Goal: Task Accomplishment & Management: Use online tool/utility

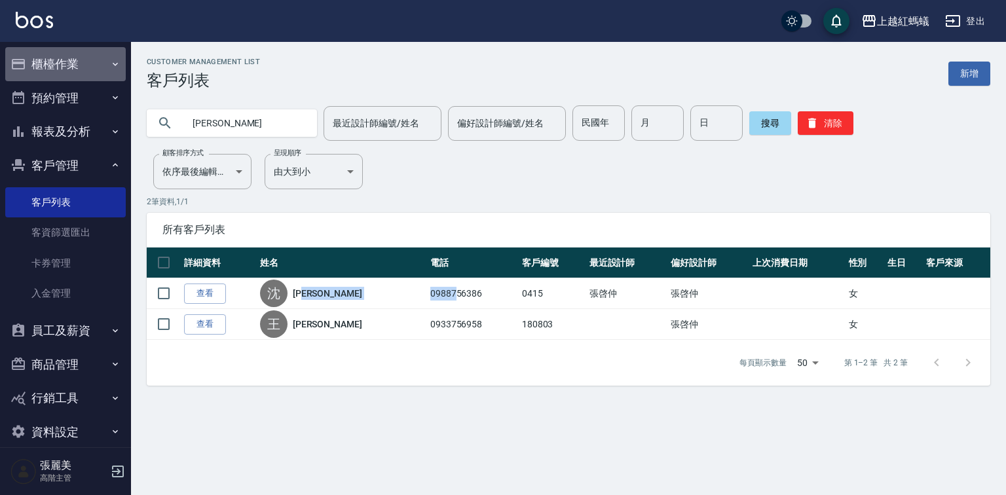
click at [75, 67] on button "櫃檯作業" at bounding box center [65, 64] width 121 height 34
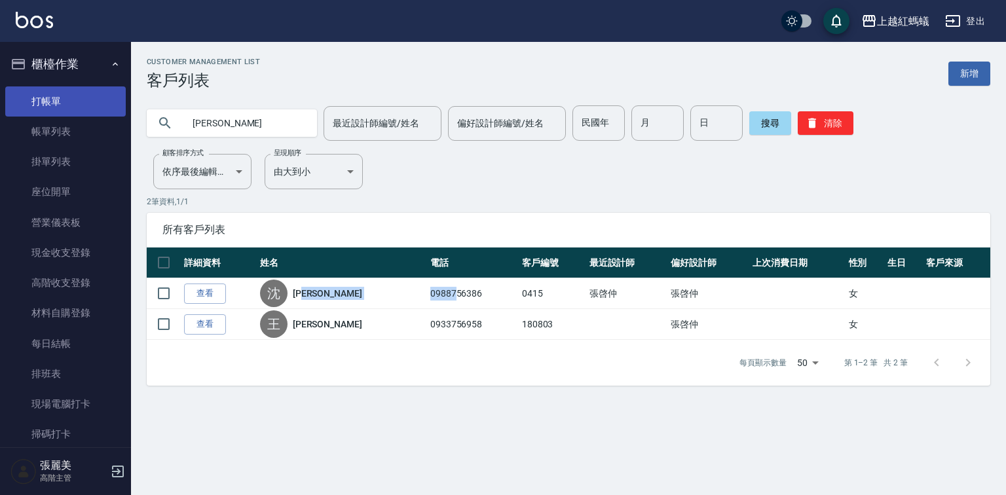
click at [64, 100] on link "打帳單" at bounding box center [65, 101] width 121 height 30
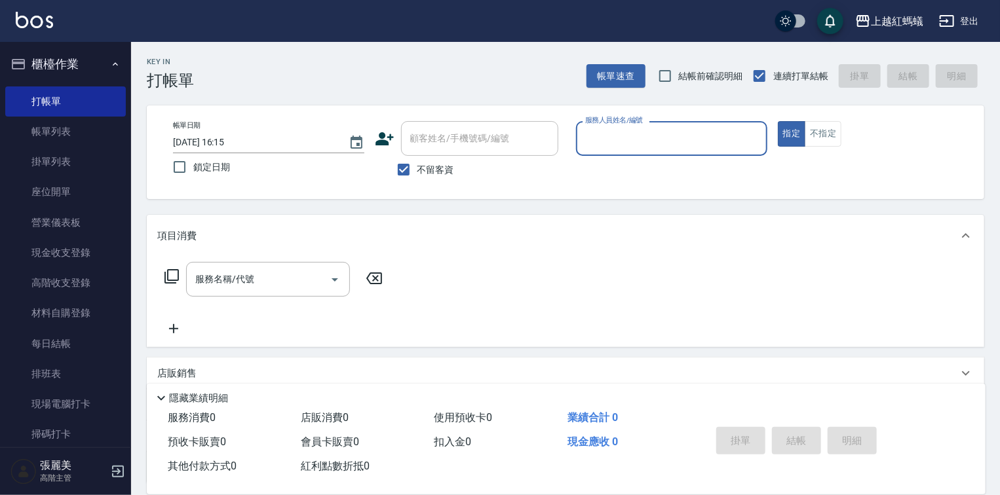
click at [661, 147] on input "服務人員姓名/編號" at bounding box center [672, 138] width 180 height 23
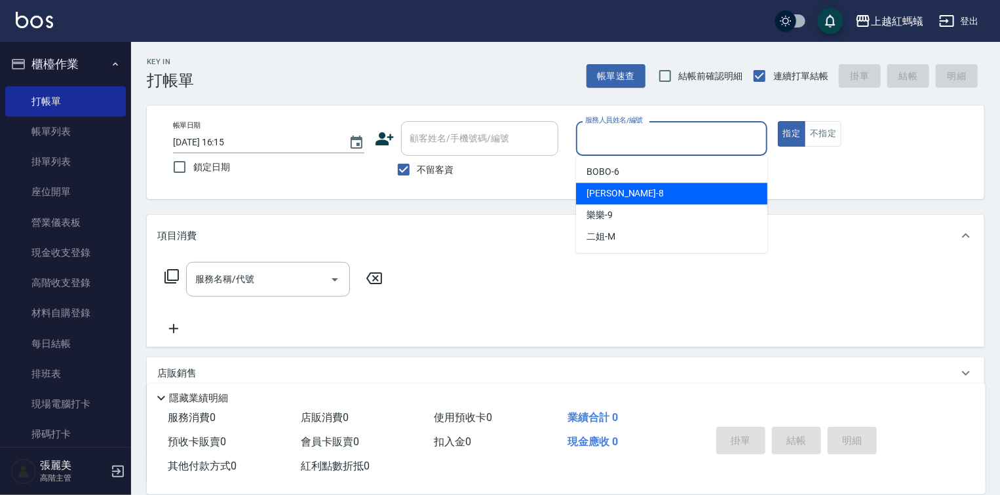
click at [602, 198] on span "[PERSON_NAME] -8" at bounding box center [624, 194] width 77 height 14
type input "[PERSON_NAME]-8"
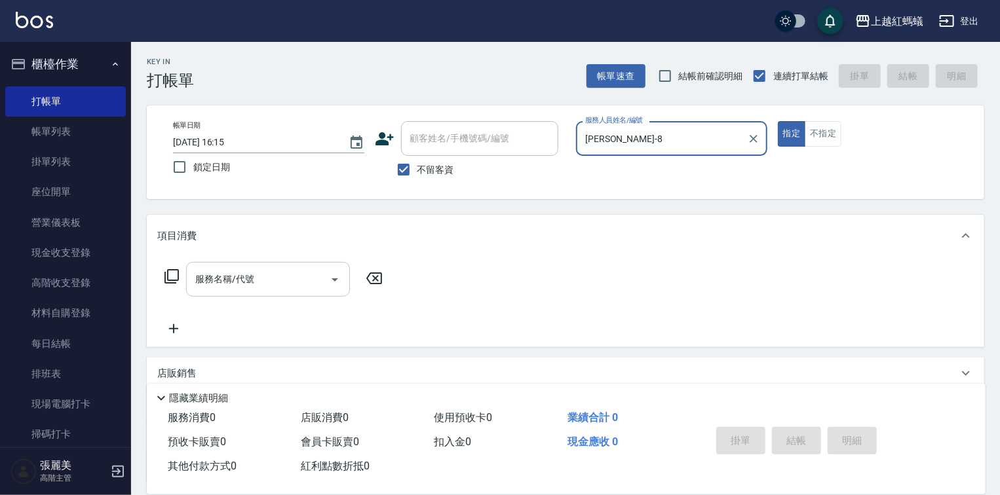
click at [248, 281] on div "服務名稱/代號 服務名稱/代號" at bounding box center [268, 279] width 164 height 35
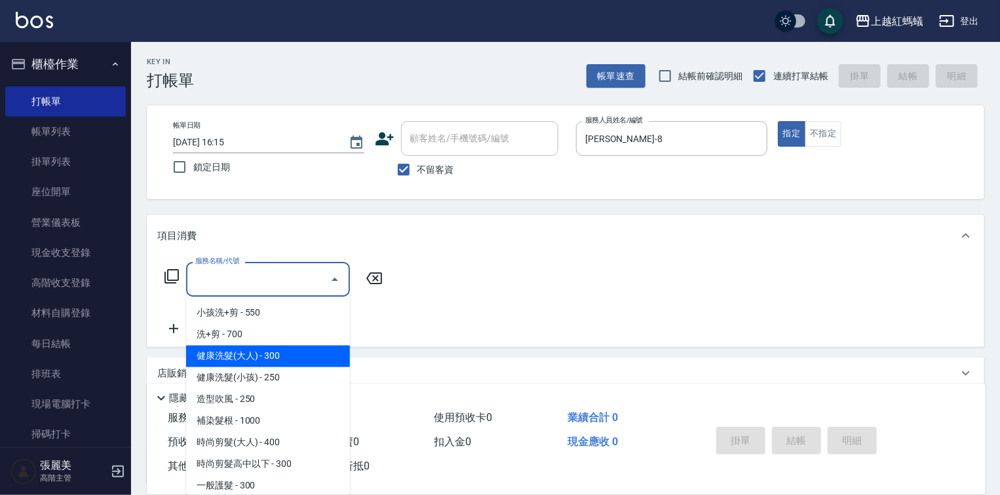
click at [275, 354] on span "健康洗髮(大人) - 300" at bounding box center [268, 357] width 164 height 22
type input "健康洗髮(大人)(201)"
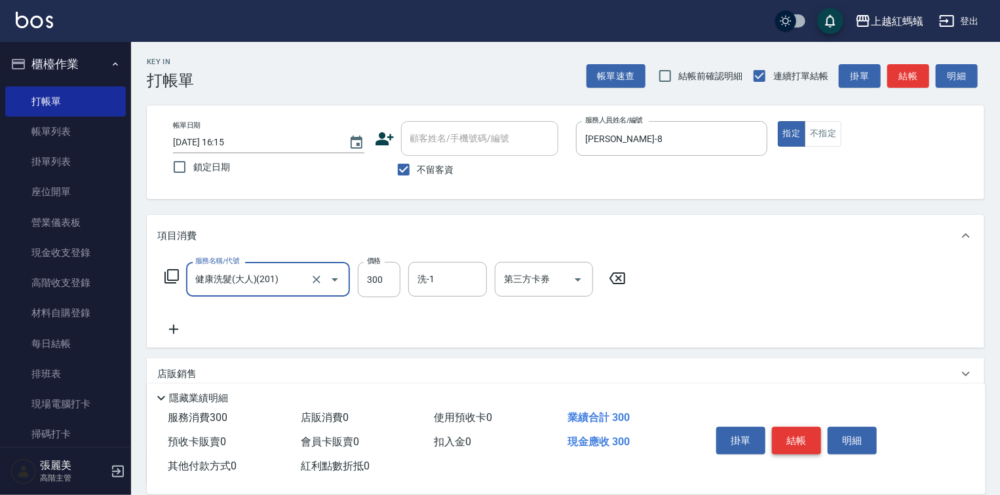
click at [790, 439] on button "結帳" at bounding box center [796, 441] width 49 height 28
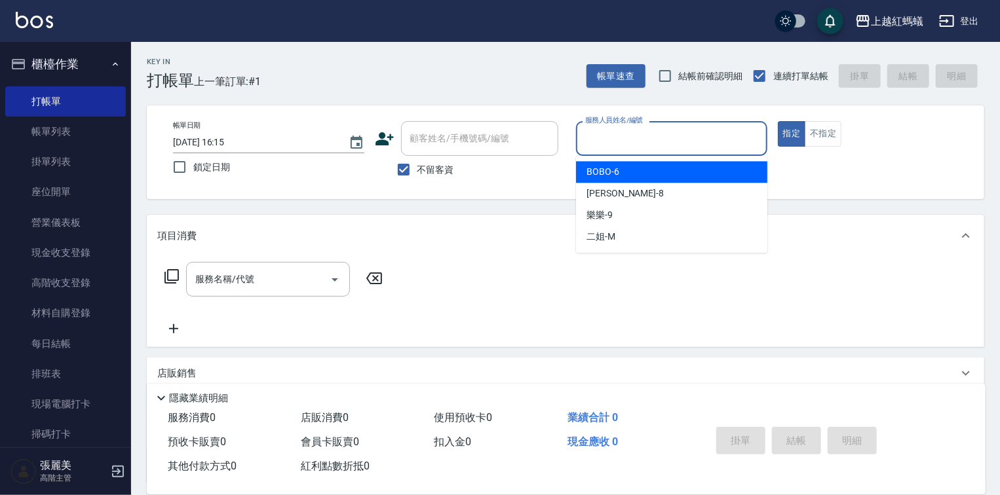
click at [676, 130] on input "服務人員姓名/編號" at bounding box center [672, 138] width 180 height 23
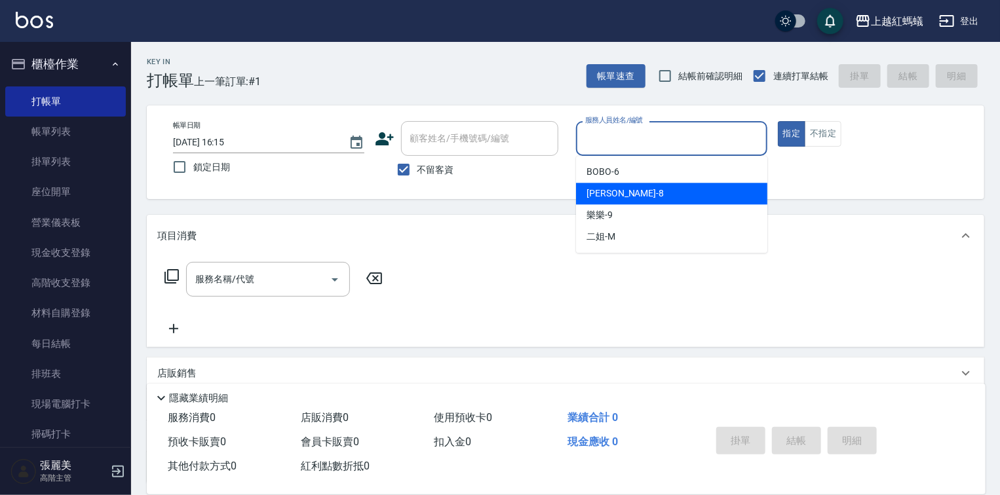
click at [658, 204] on div "[PERSON_NAME] -8" at bounding box center [671, 194] width 191 height 22
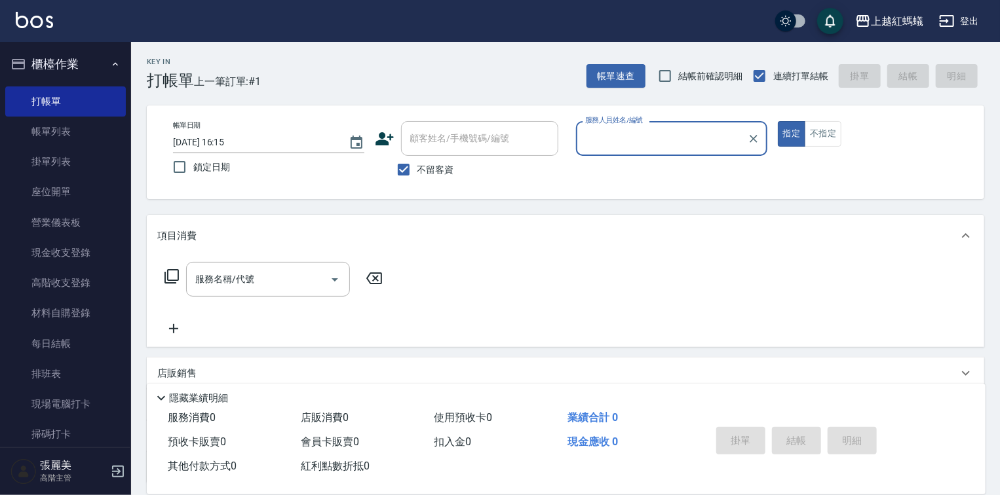
type input "[PERSON_NAME]-8"
click at [306, 280] on input "服務名稱/代號" at bounding box center [258, 279] width 132 height 23
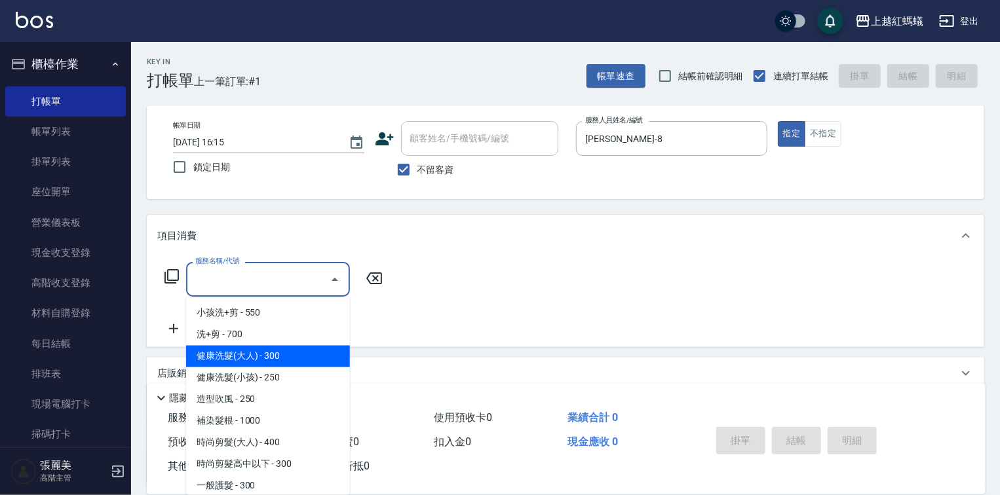
click at [305, 356] on span "健康洗髮(大人) - 300" at bounding box center [268, 357] width 164 height 22
type input "健康洗髮(大人)(201)"
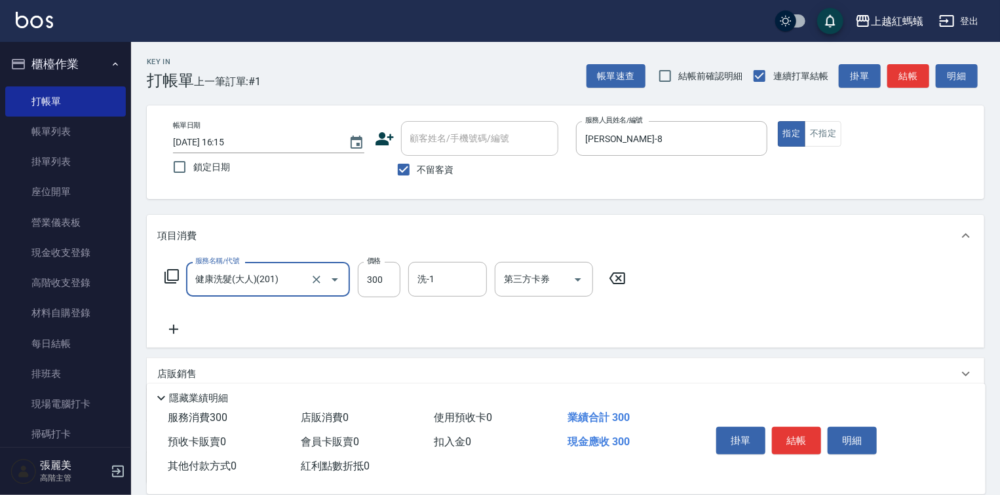
click at [797, 432] on button "結帳" at bounding box center [796, 441] width 49 height 28
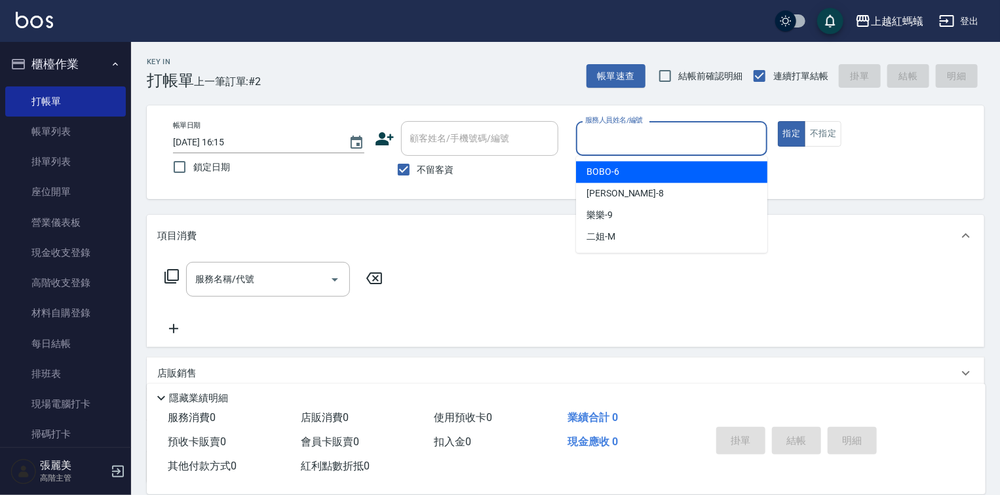
click at [620, 140] on input "服務人員姓名/編號" at bounding box center [672, 138] width 180 height 23
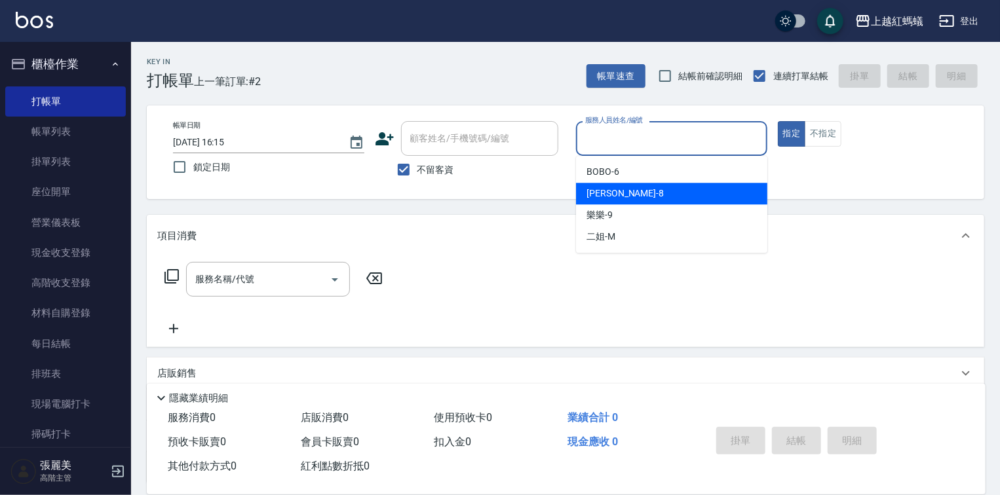
click at [601, 191] on span "[PERSON_NAME] -8" at bounding box center [624, 194] width 77 height 14
type input "[PERSON_NAME]-8"
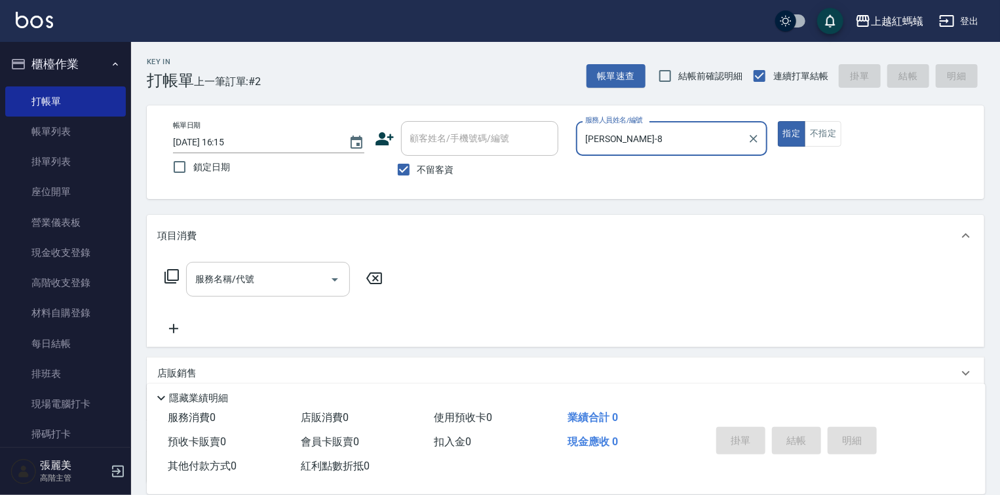
click at [305, 276] on input "服務名稱/代號" at bounding box center [258, 279] width 132 height 23
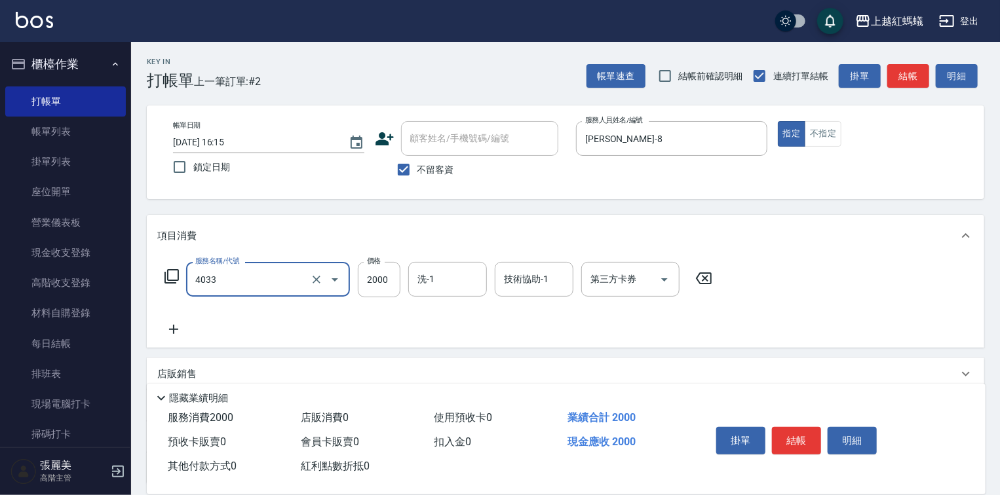
type input "創意挑染(長)(4033)"
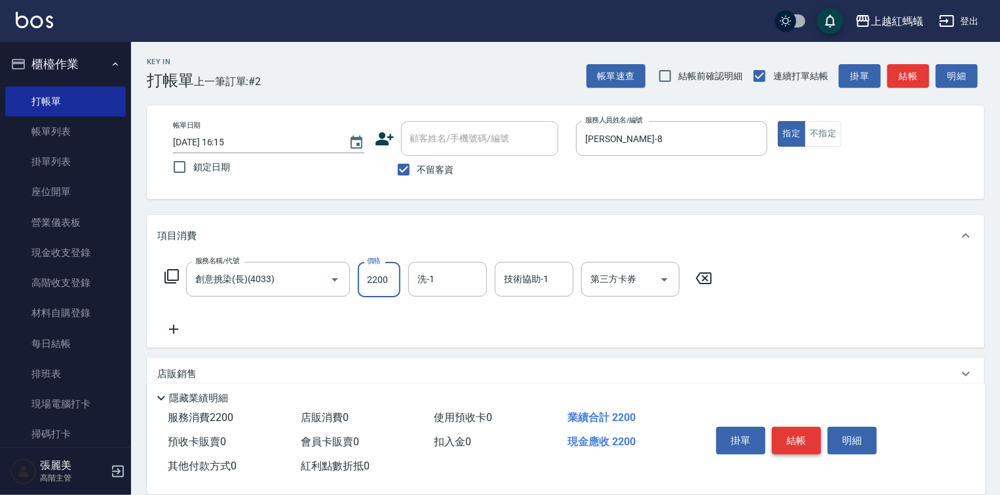
type input "2200"
click at [801, 432] on button "結帳" at bounding box center [796, 441] width 49 height 28
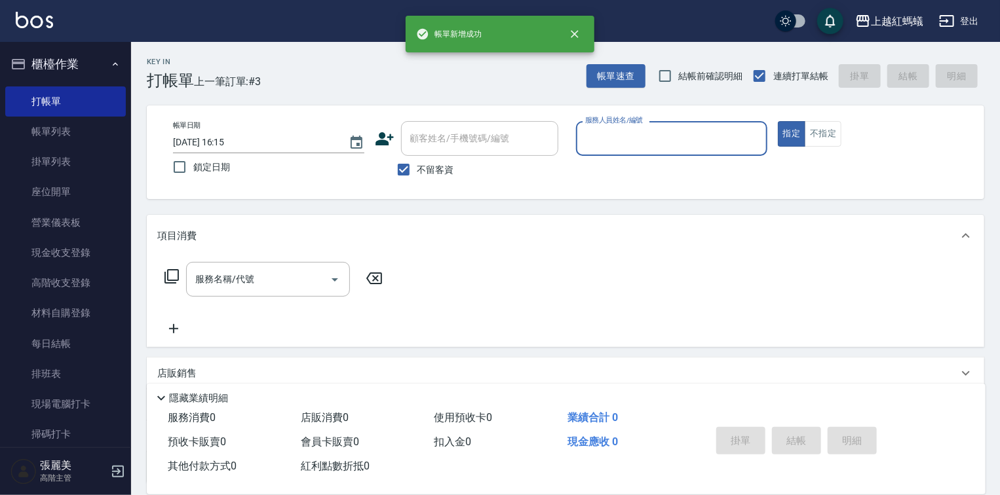
click at [643, 153] on div "服務人員姓名/編號" at bounding box center [671, 138] width 191 height 35
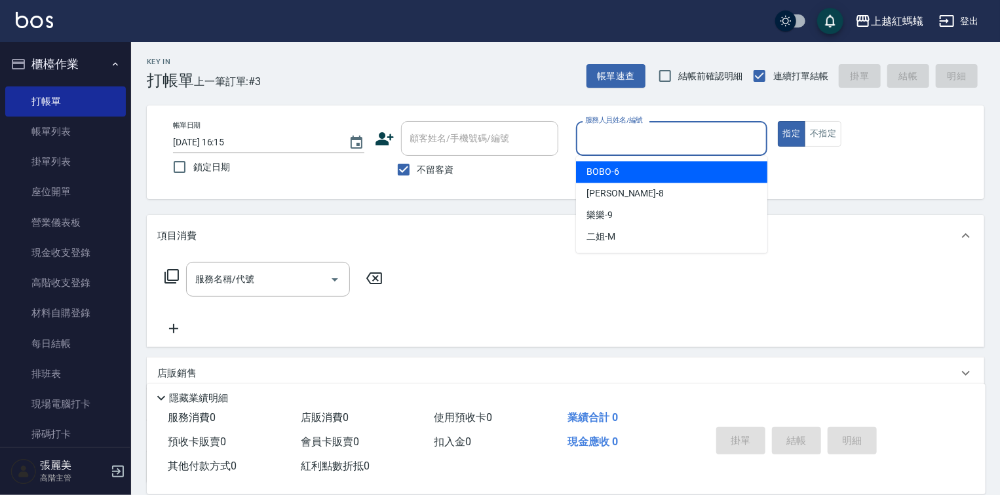
click at [643, 173] on div "BOBO -6" at bounding box center [671, 172] width 191 height 22
type input "BOBO-6"
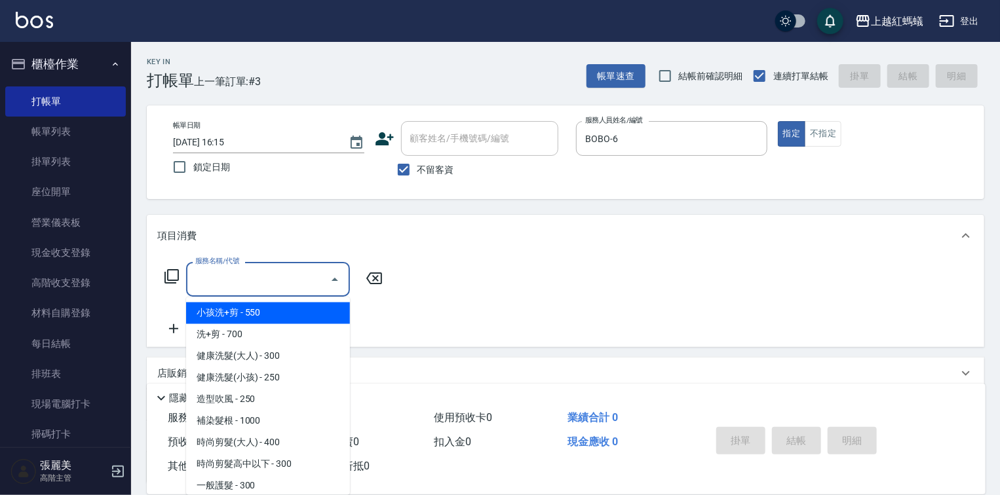
click at [296, 275] on input "服務名稱/代號" at bounding box center [258, 279] width 132 height 23
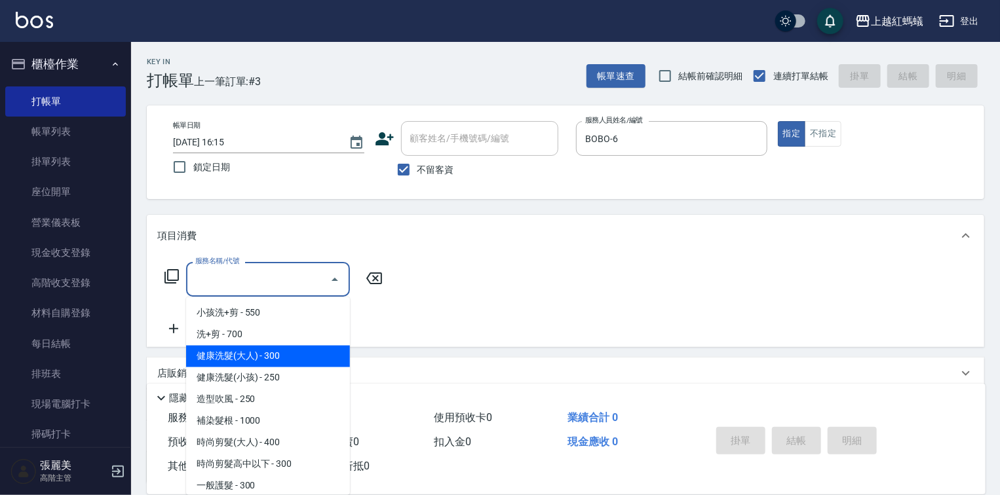
drag, startPoint x: 305, startPoint y: 352, endPoint x: 737, endPoint y: 432, distance: 439.9
click at [309, 351] on span "健康洗髮(大人) - 300" at bounding box center [268, 357] width 164 height 22
type input "健康洗髮(大人)(201)"
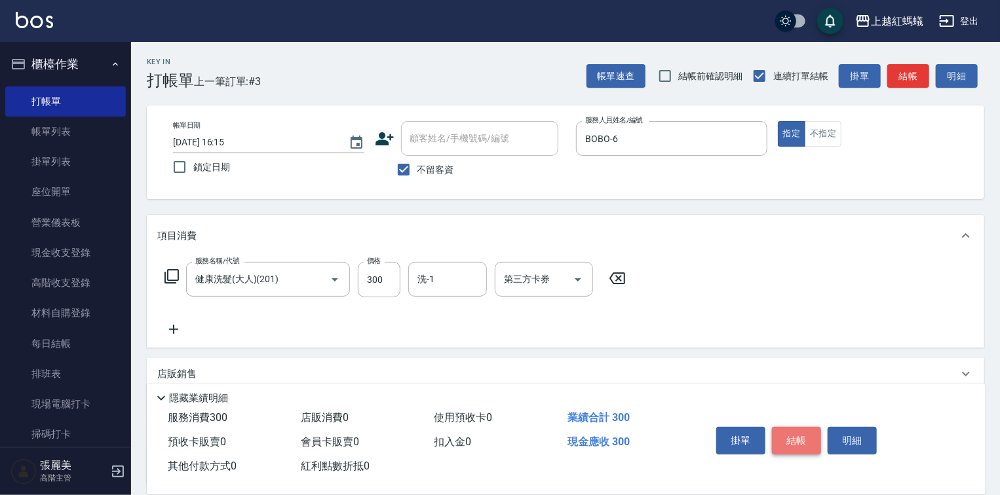
click at [797, 436] on button "結帳" at bounding box center [796, 441] width 49 height 28
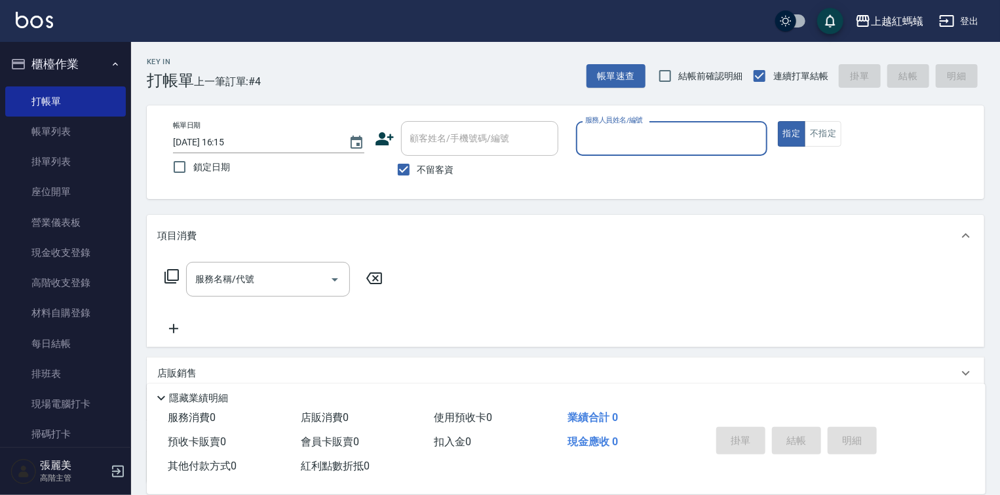
click at [662, 138] on input "服務人員姓名/編號" at bounding box center [672, 138] width 180 height 23
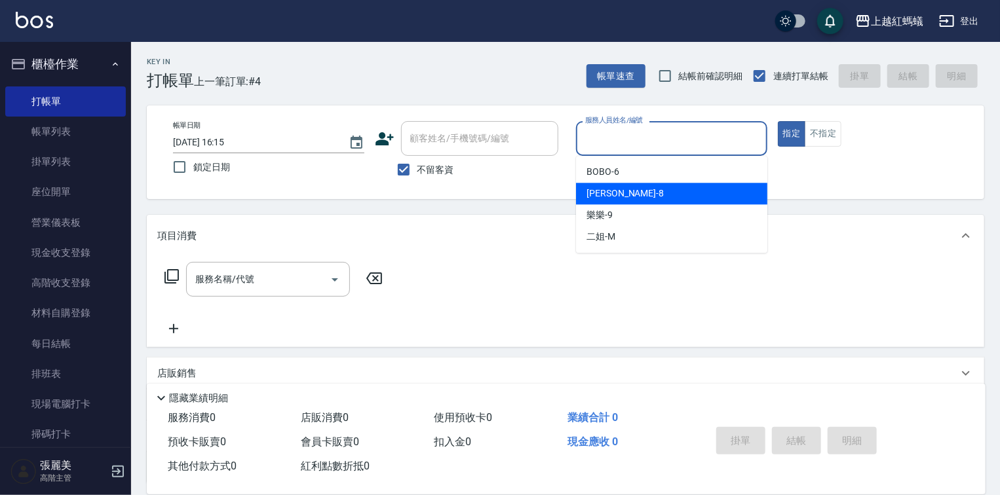
click at [619, 189] on div "[PERSON_NAME] -8" at bounding box center [671, 194] width 191 height 22
type input "[PERSON_NAME]-8"
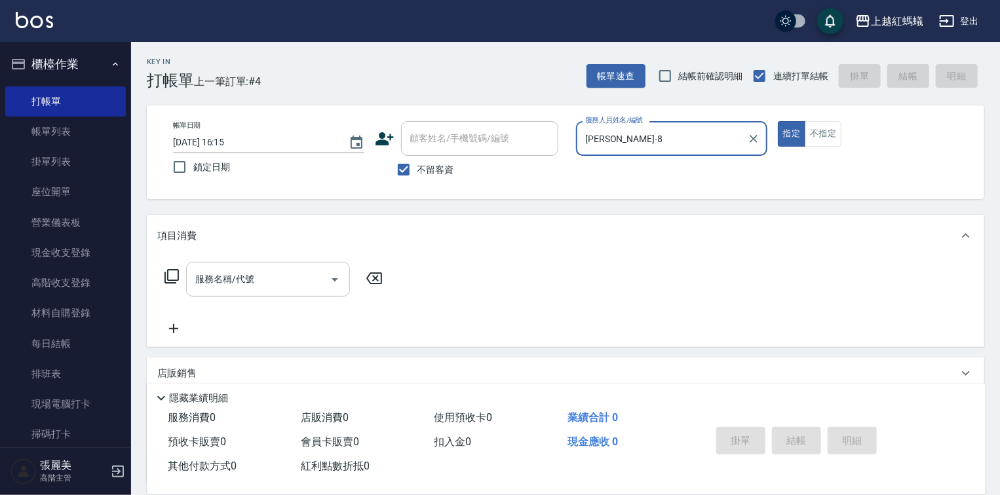
click at [254, 291] on div "服務名稱/代號" at bounding box center [268, 279] width 164 height 35
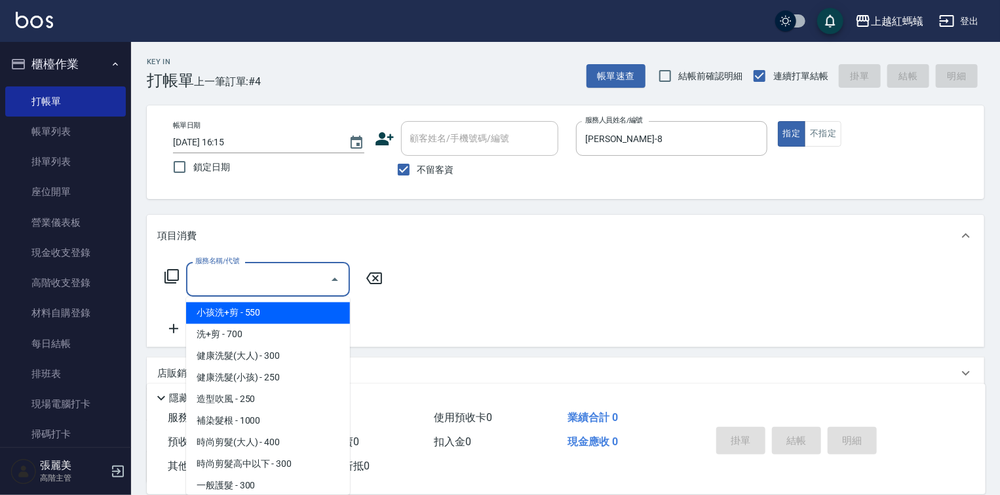
click at [254, 286] on input "服務名稱/代號" at bounding box center [258, 279] width 132 height 23
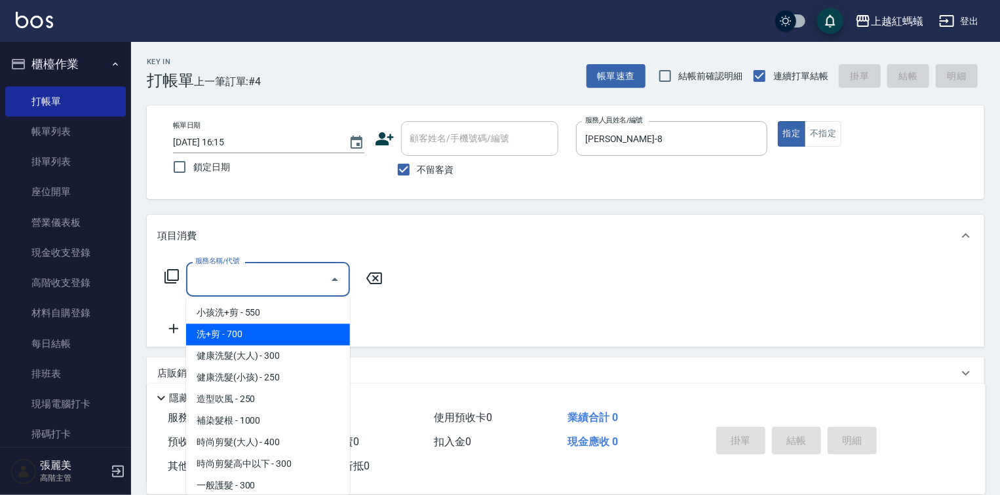
click at [295, 344] on span "洗+剪 - 700" at bounding box center [268, 335] width 164 height 22
type input "洗+剪(200)"
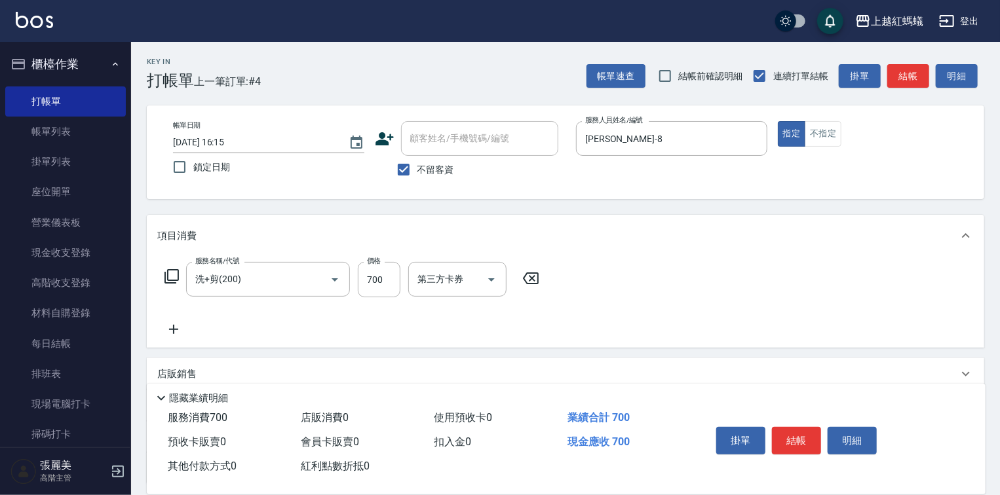
click at [532, 278] on icon at bounding box center [531, 279] width 16 height 12
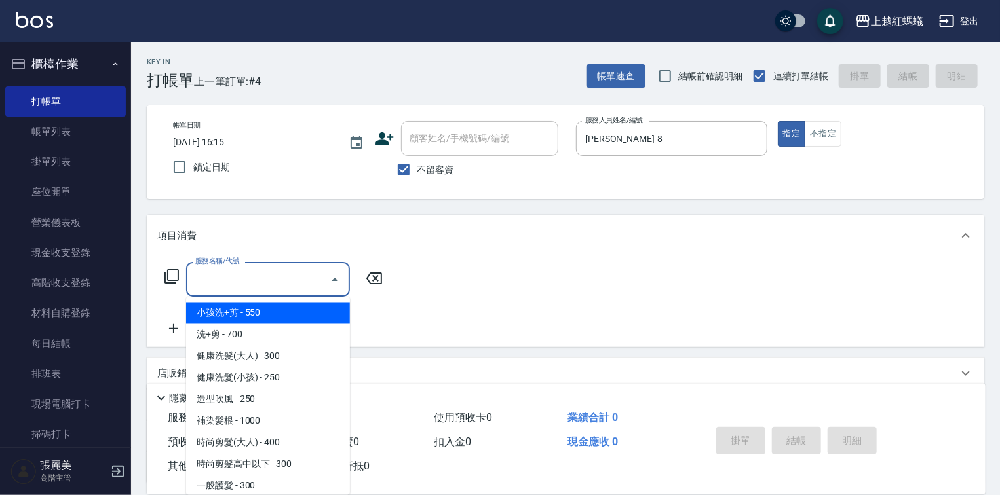
click at [317, 290] on input "服務名稱/代號" at bounding box center [258, 279] width 132 height 23
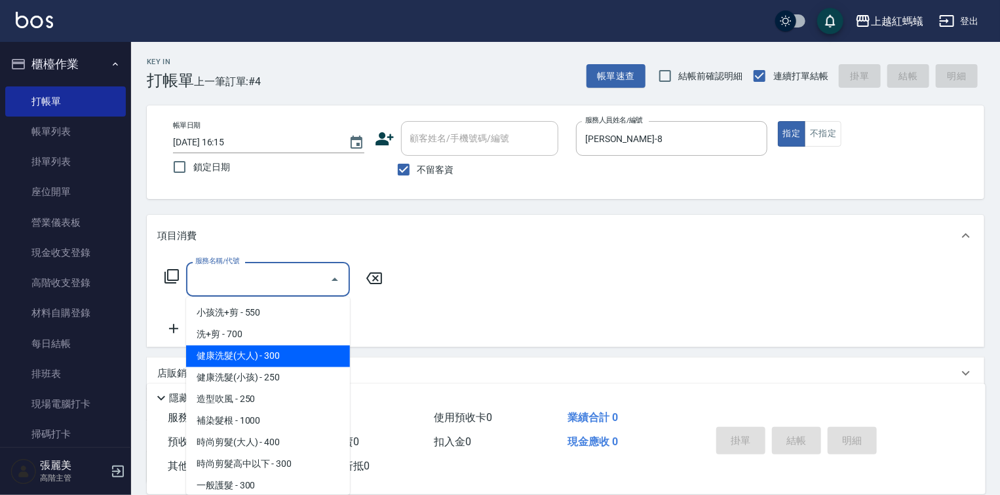
click at [311, 353] on span "健康洗髮(大人) - 300" at bounding box center [268, 357] width 164 height 22
type input "健康洗髮(大人)(201)"
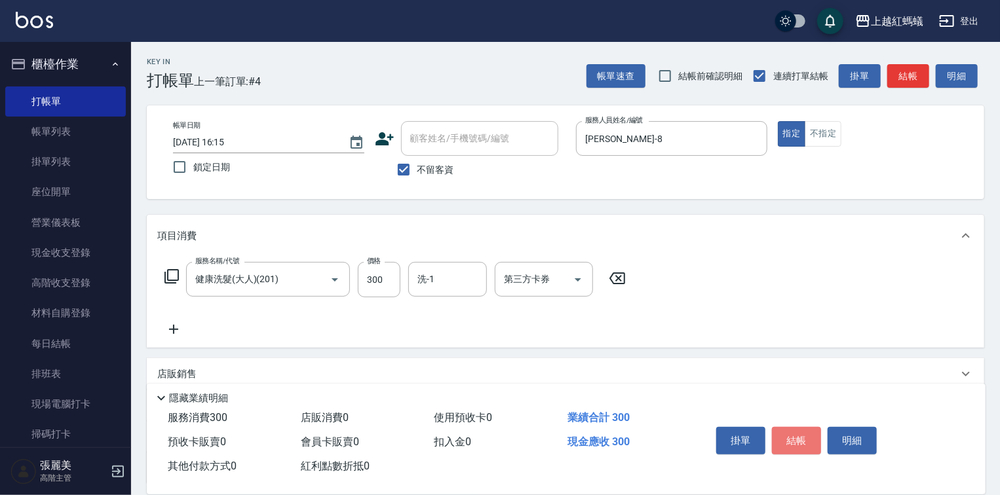
click at [806, 435] on button "結帳" at bounding box center [796, 441] width 49 height 28
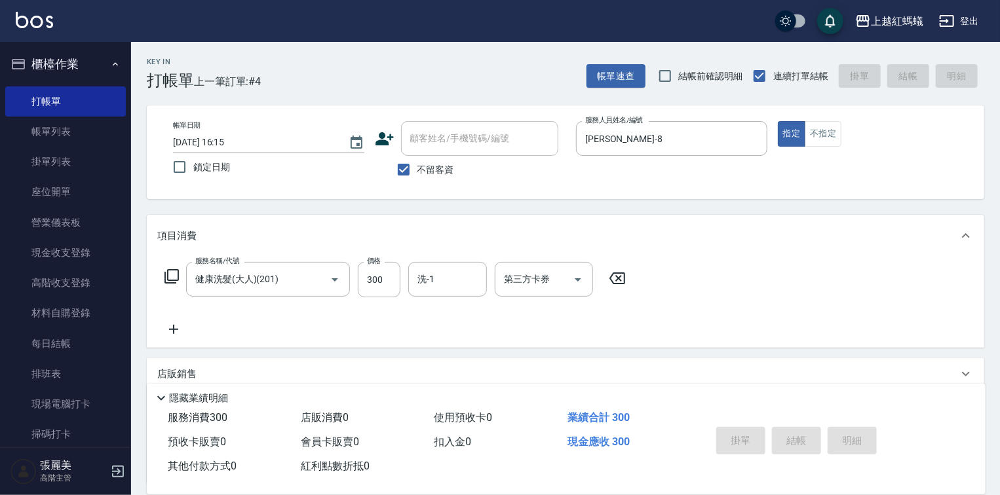
type input "[DATE] 16:16"
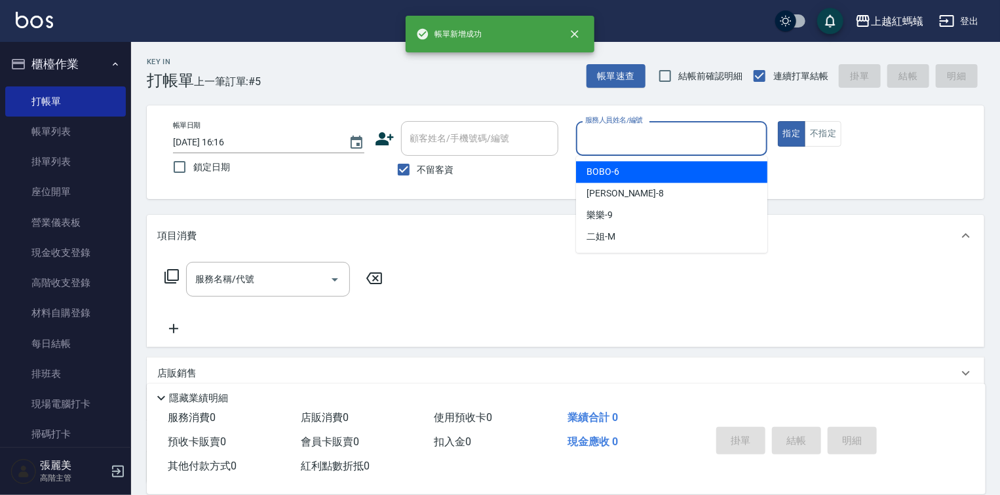
click at [637, 131] on input "服務人員姓名/編號" at bounding box center [672, 138] width 180 height 23
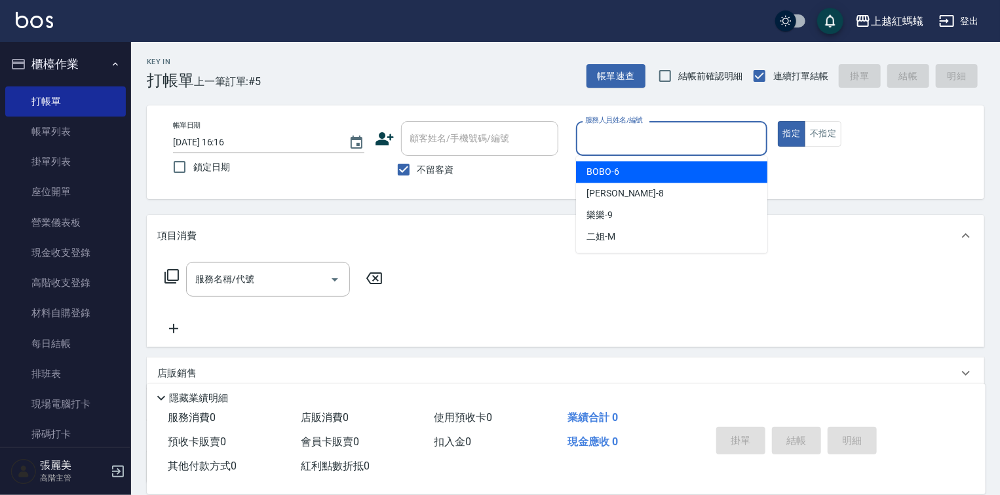
click at [661, 162] on div "BOBO -6" at bounding box center [671, 172] width 191 height 22
type input "BOBO-6"
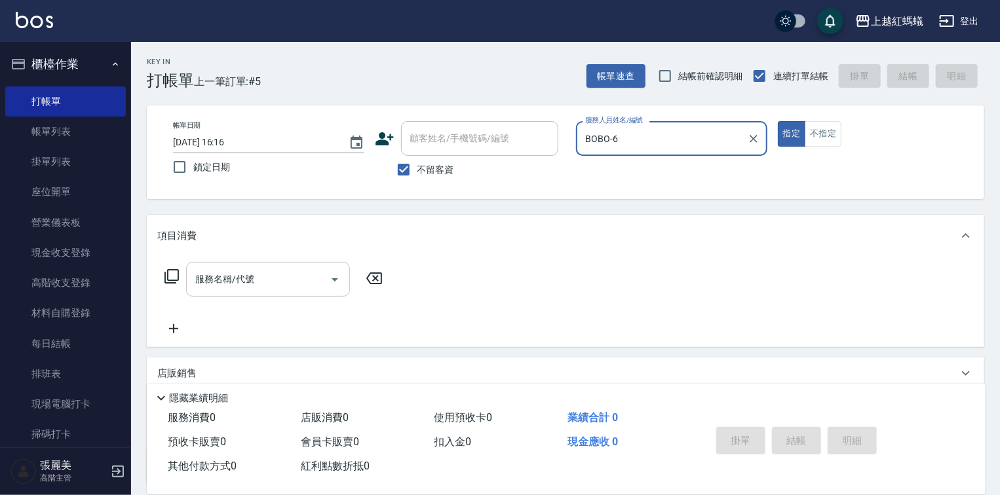
click at [288, 280] on input "服務名稱/代號" at bounding box center [258, 279] width 132 height 23
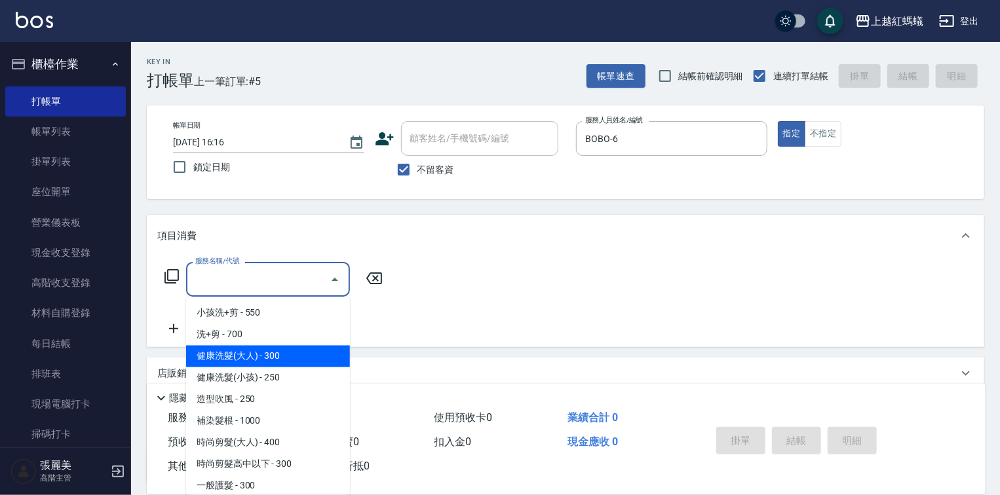
drag, startPoint x: 270, startPoint y: 358, endPoint x: 285, endPoint y: 354, distance: 15.6
click at [271, 356] on span "健康洗髮(大人) - 300" at bounding box center [268, 357] width 164 height 22
type input "健康洗髮(大人)(201)"
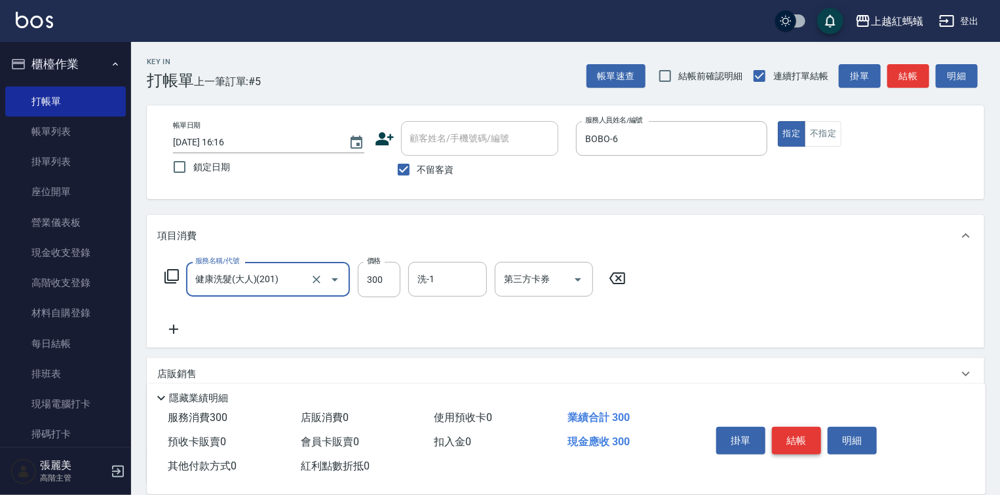
drag, startPoint x: 827, startPoint y: 443, endPoint x: 802, endPoint y: 442, distance: 24.9
click at [812, 443] on div "掛單 結帳 明細" at bounding box center [796, 442] width 171 height 41
click at [791, 431] on button "結帳" at bounding box center [796, 441] width 49 height 28
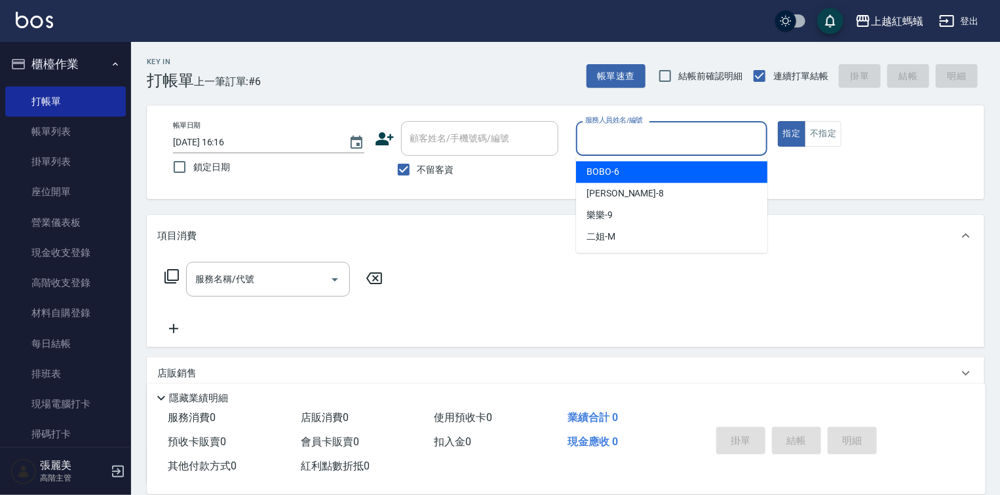
click at [615, 134] on input "服務人員姓名/編號" at bounding box center [672, 138] width 180 height 23
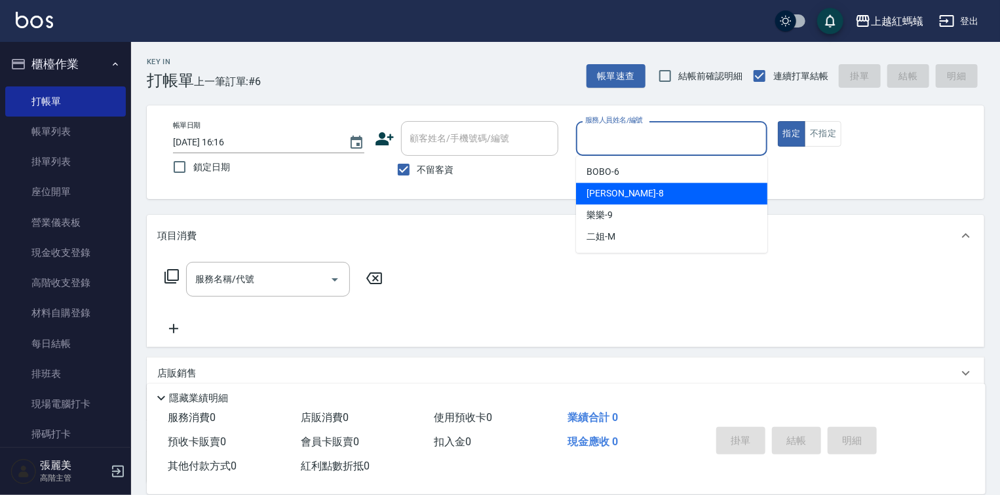
click at [650, 197] on div "[PERSON_NAME] -8" at bounding box center [671, 194] width 191 height 22
type input "[PERSON_NAME]-8"
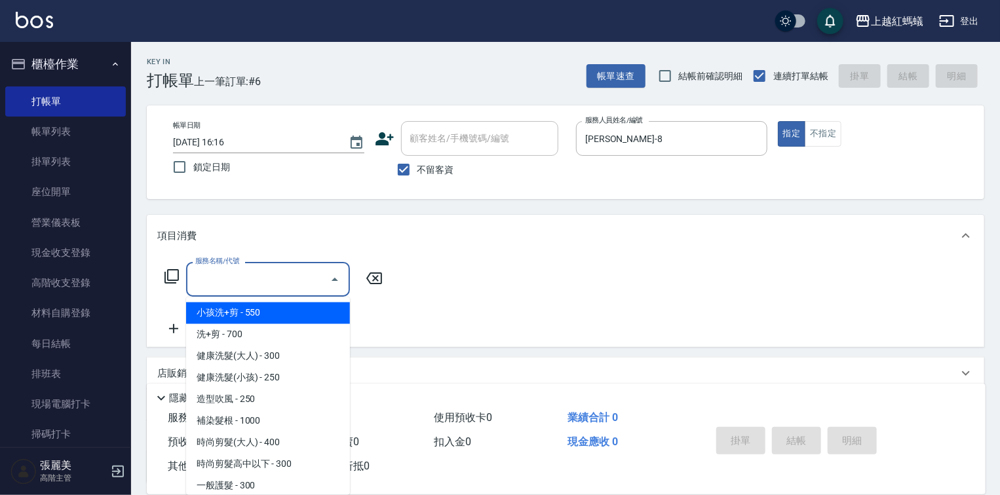
click at [273, 283] on input "服務名稱/代號" at bounding box center [258, 279] width 132 height 23
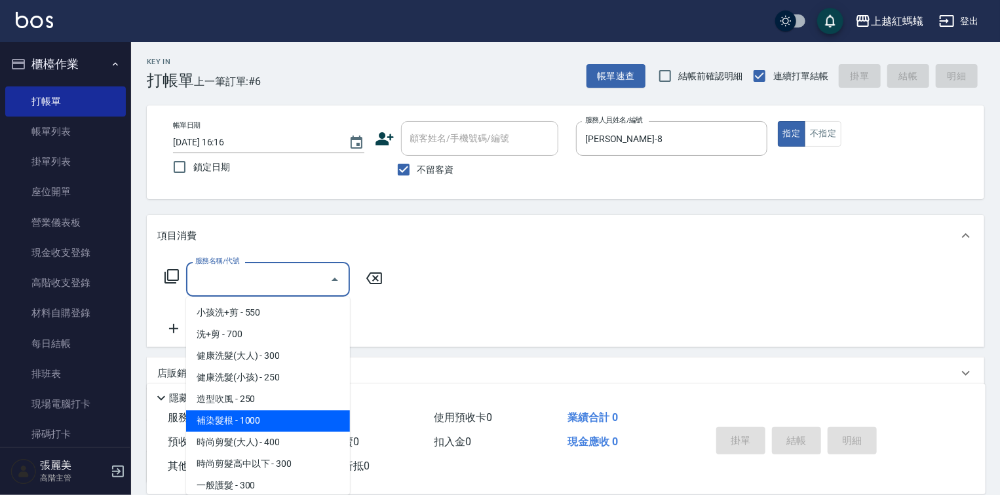
click at [252, 421] on span "補染髮根 - 1000" at bounding box center [268, 422] width 164 height 22
type input "補染髮根(204)"
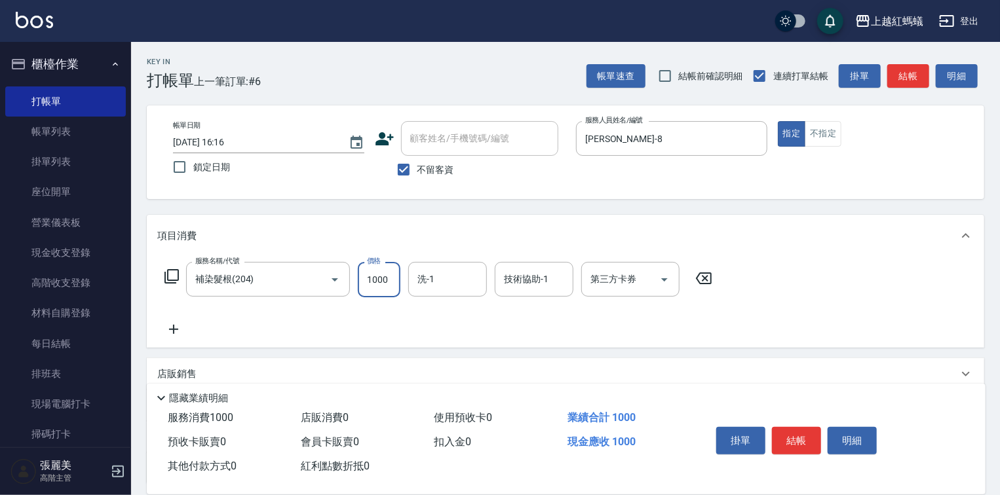
click at [377, 276] on input "1000" at bounding box center [379, 279] width 43 height 35
type input "999"
click at [814, 439] on button "結帳" at bounding box center [796, 441] width 49 height 28
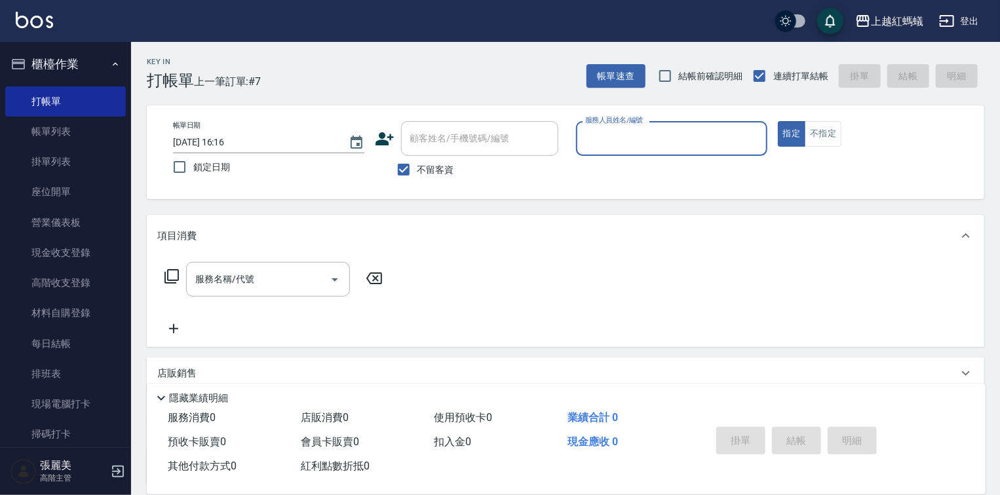
click at [638, 141] on input "服務人員姓名/編號" at bounding box center [672, 138] width 180 height 23
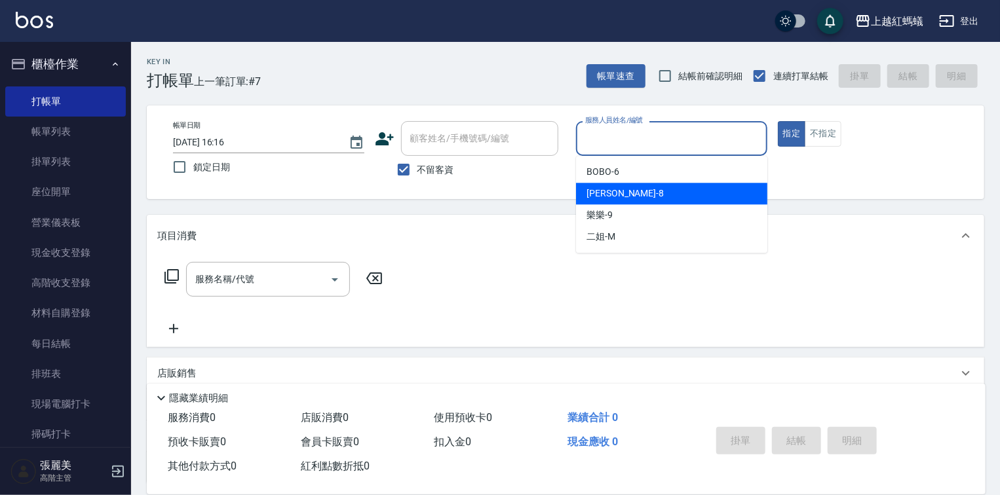
click at [641, 191] on div "[PERSON_NAME] -8" at bounding box center [671, 194] width 191 height 22
type input "[PERSON_NAME]-8"
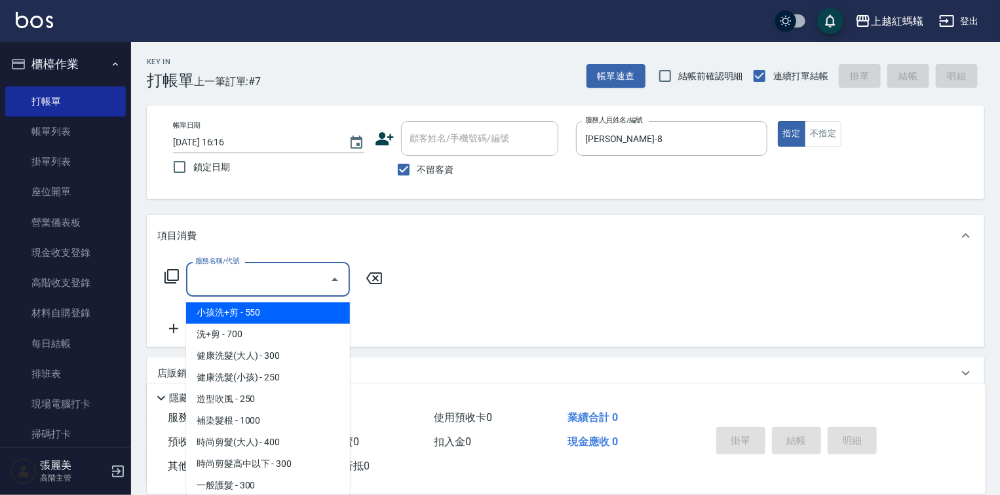
click at [244, 270] on input "服務名稱/代號" at bounding box center [258, 279] width 132 height 23
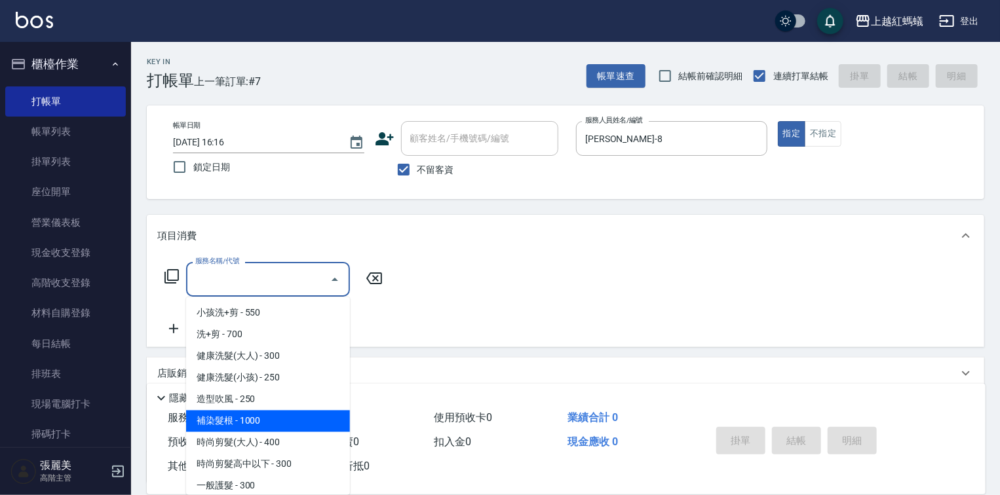
click at [269, 422] on span "補染髮根 - 1000" at bounding box center [268, 422] width 164 height 22
type input "補染髮根(204)"
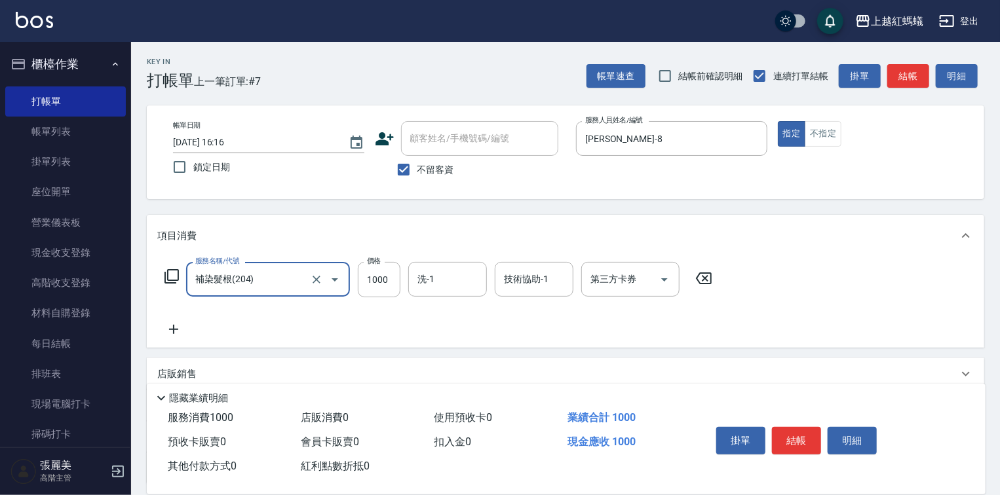
click at [374, 263] on label "價格" at bounding box center [374, 261] width 14 height 10
click at [374, 263] on input "1000" at bounding box center [379, 279] width 43 height 35
type input "1400"
drag, startPoint x: 791, startPoint y: 428, endPoint x: 781, endPoint y: 413, distance: 18.4
click at [791, 427] on button "結帳" at bounding box center [796, 441] width 49 height 28
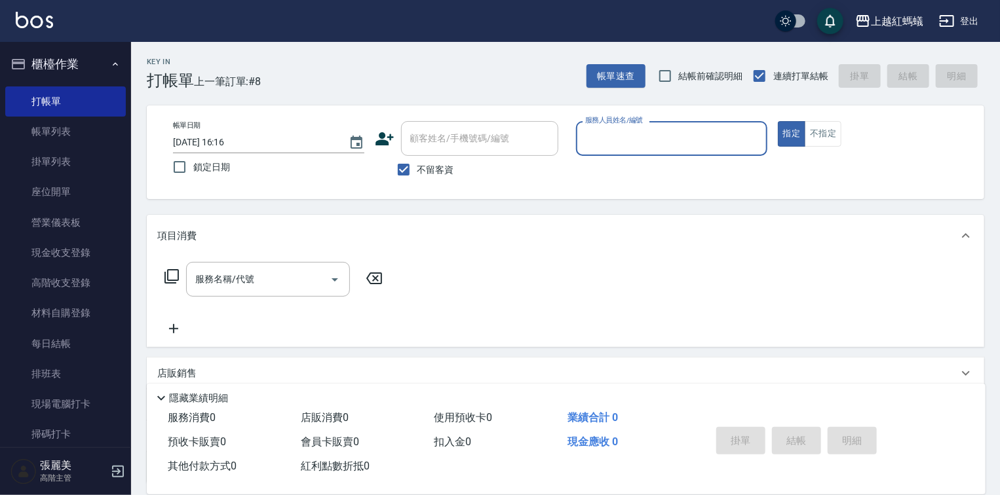
drag, startPoint x: 594, startPoint y: 118, endPoint x: 601, endPoint y: 122, distance: 8.2
click at [599, 120] on label "服務人員姓名/編號" at bounding box center [614, 120] width 58 height 10
click at [599, 127] on input "服務人員姓名/編號" at bounding box center [672, 138] width 180 height 23
drag, startPoint x: 608, startPoint y: 125, endPoint x: 608, endPoint y: 134, distance: 9.2
click at [608, 130] on div "服務人員姓名/編號" at bounding box center [671, 138] width 191 height 35
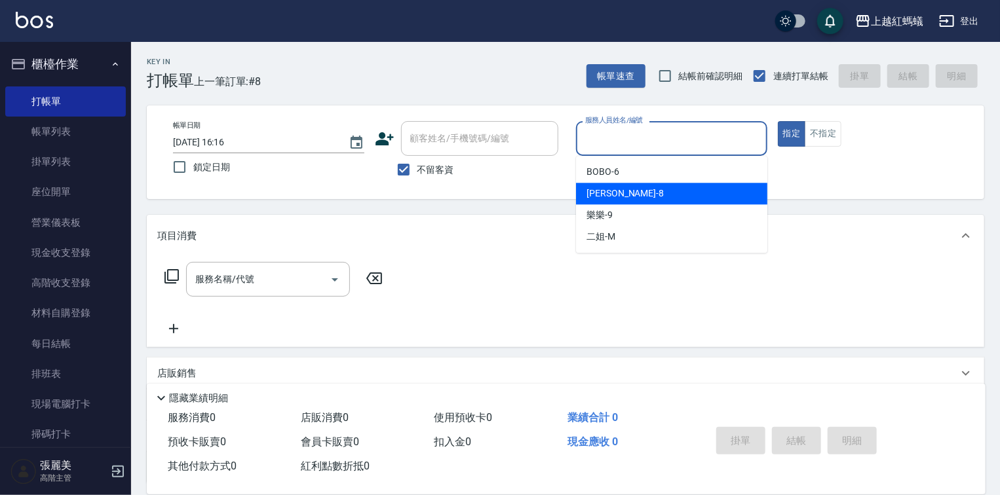
click at [621, 197] on div "[PERSON_NAME] -8" at bounding box center [671, 194] width 191 height 22
type input "[PERSON_NAME]-8"
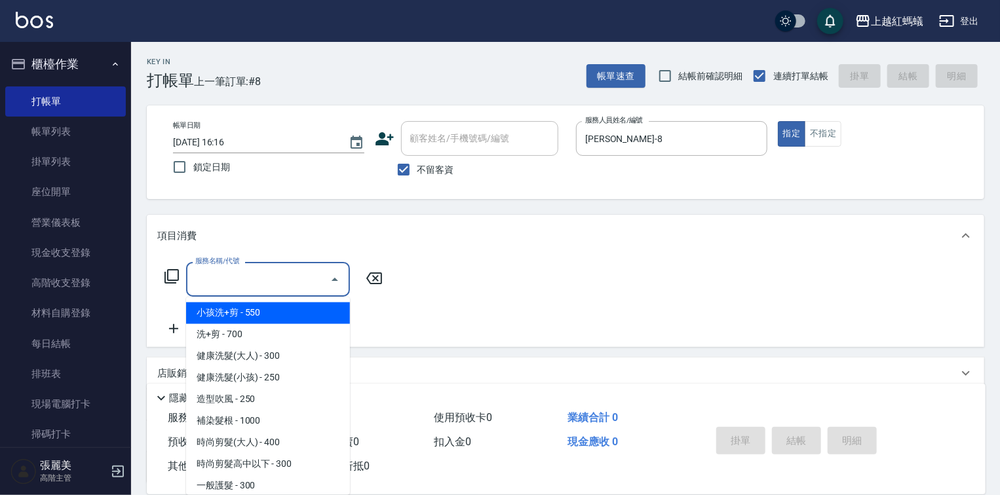
click at [296, 271] on input "服務名稱/代號" at bounding box center [258, 279] width 132 height 23
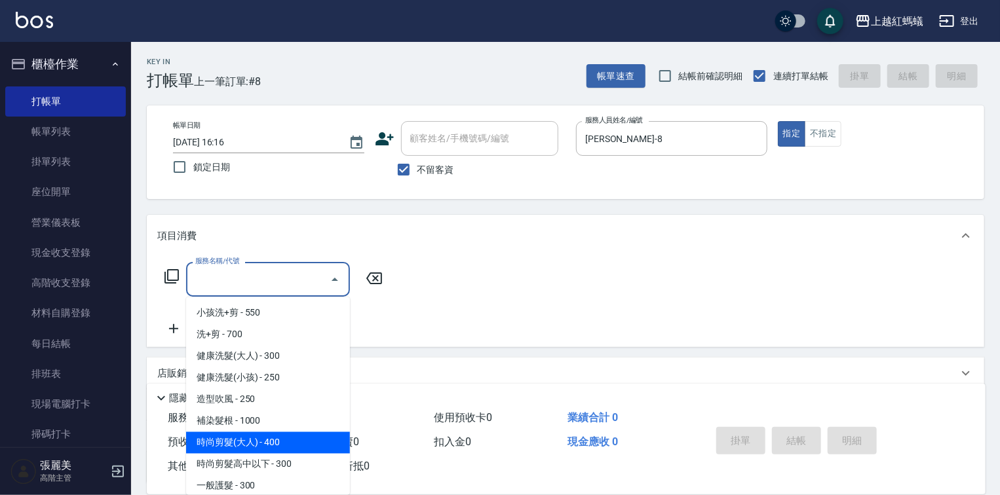
click at [310, 444] on span "時尚剪髮(大人) - 400" at bounding box center [268, 443] width 164 height 22
type input "時尚剪髮(大人)(301)"
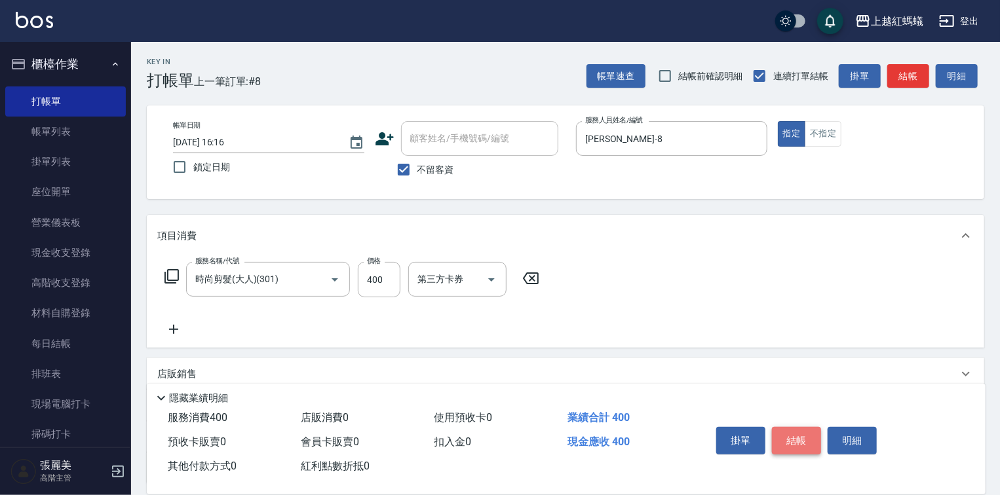
click at [803, 434] on button "結帳" at bounding box center [796, 441] width 49 height 28
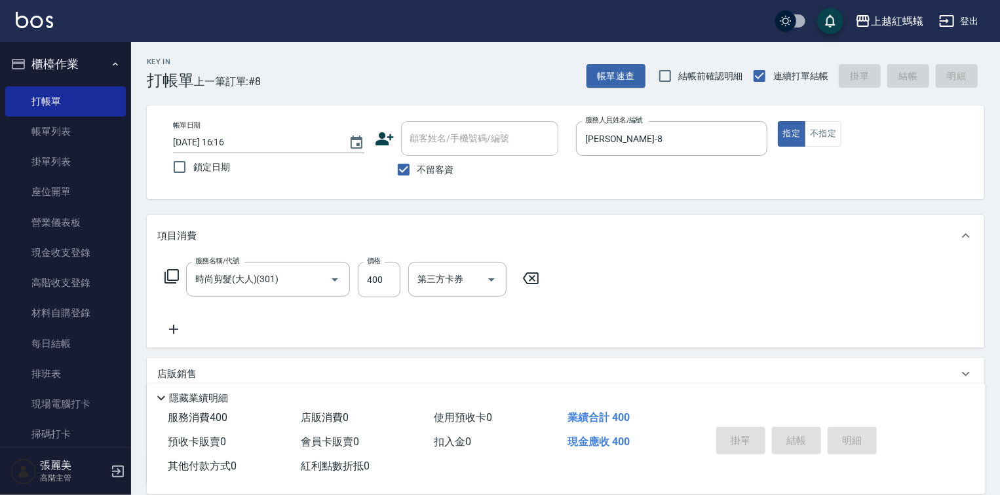
type input "[DATE] 16:17"
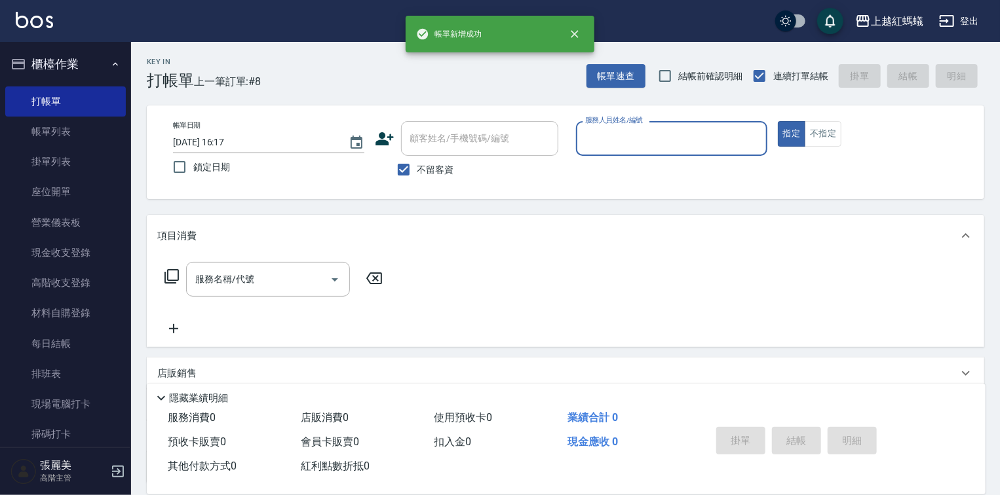
click at [642, 147] on input "服務人員姓名/編號" at bounding box center [672, 138] width 180 height 23
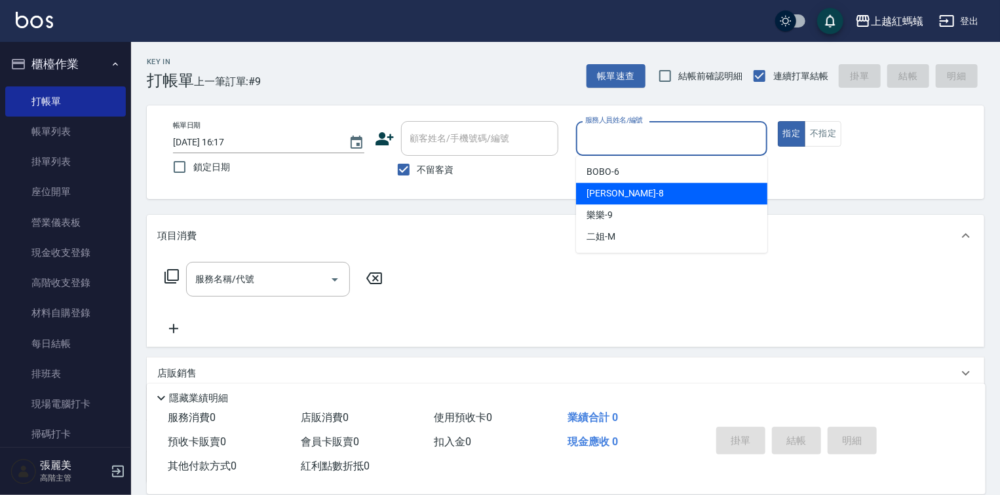
click at [626, 200] on div "[PERSON_NAME] -8" at bounding box center [671, 194] width 191 height 22
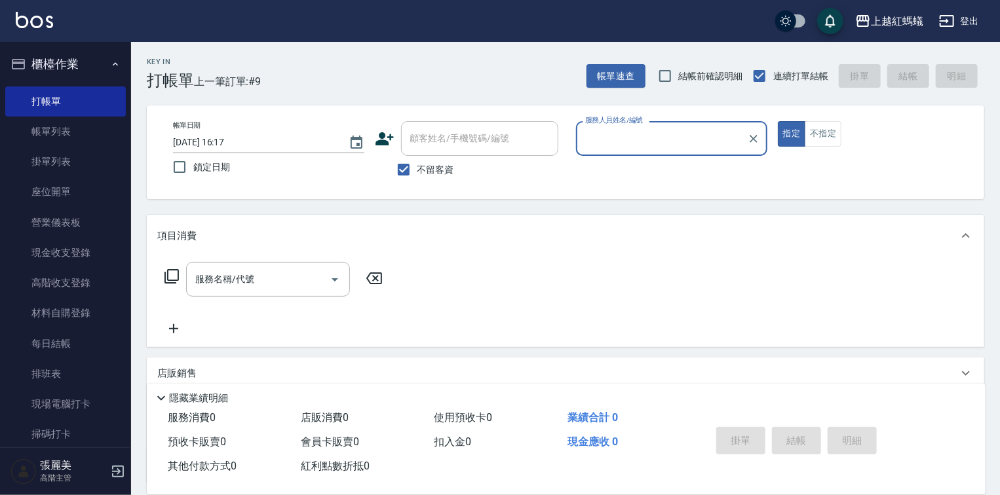
type input "[PERSON_NAME]-8"
click at [284, 299] on div "服務名稱/代號 服務名稱/代號" at bounding box center [273, 299] width 233 height 75
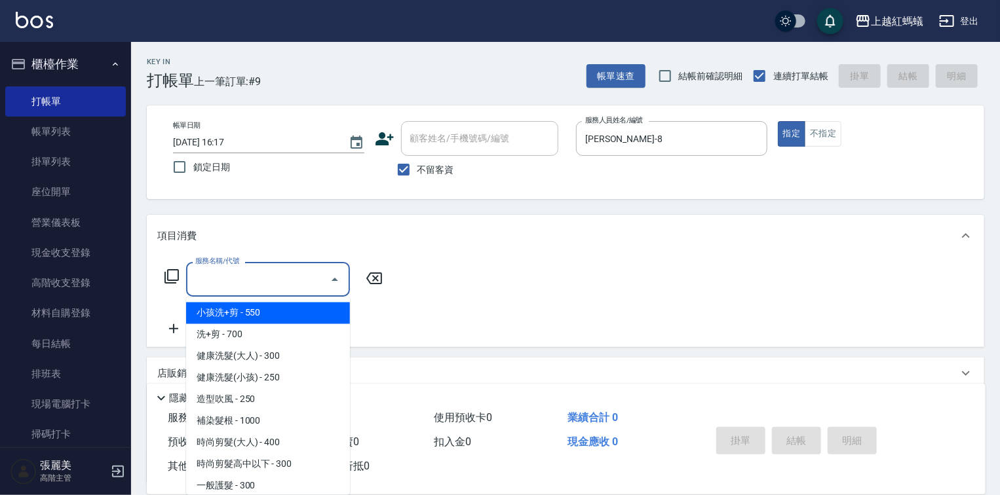
click at [276, 278] on input "服務名稱/代號" at bounding box center [258, 279] width 132 height 23
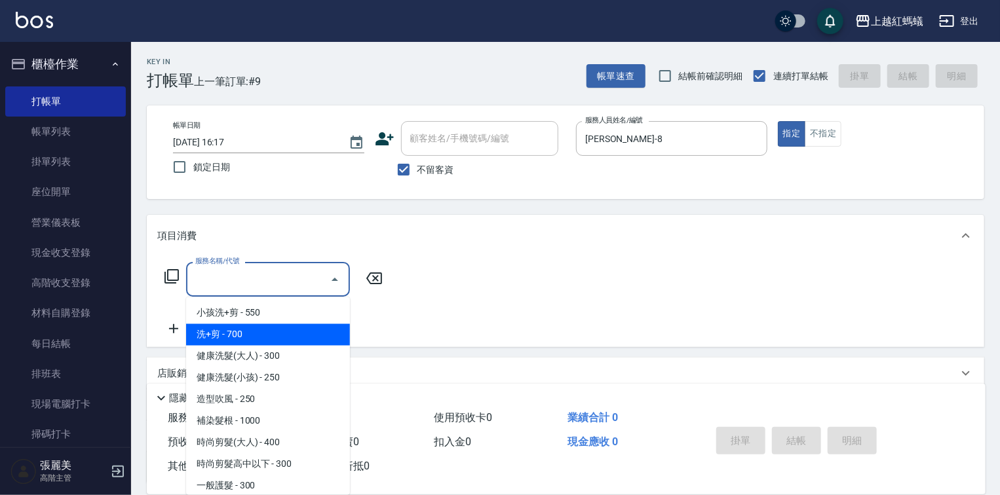
click at [231, 336] on span "洗+剪 - 700" at bounding box center [268, 335] width 164 height 22
type input "洗+剪(200)"
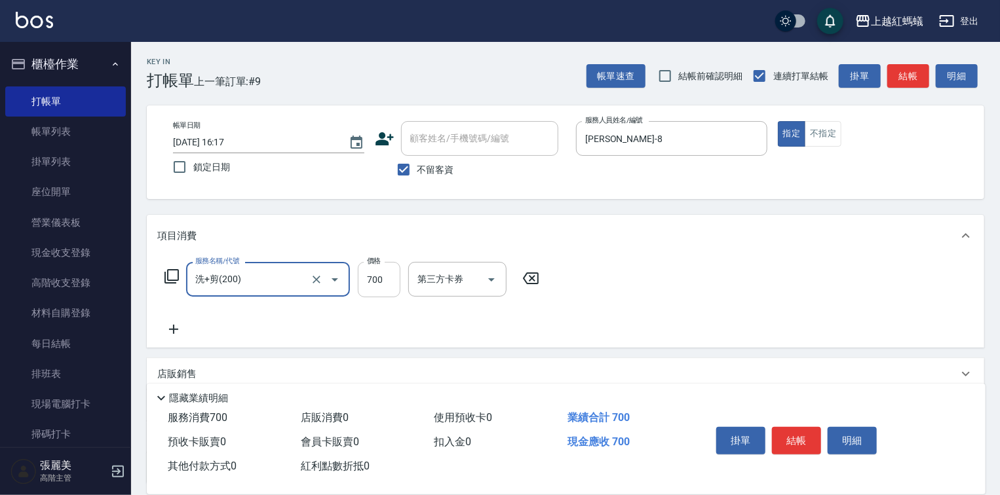
click at [380, 284] on input "700" at bounding box center [379, 279] width 43 height 35
type input "800"
click at [793, 431] on button "結帳" at bounding box center [796, 441] width 49 height 28
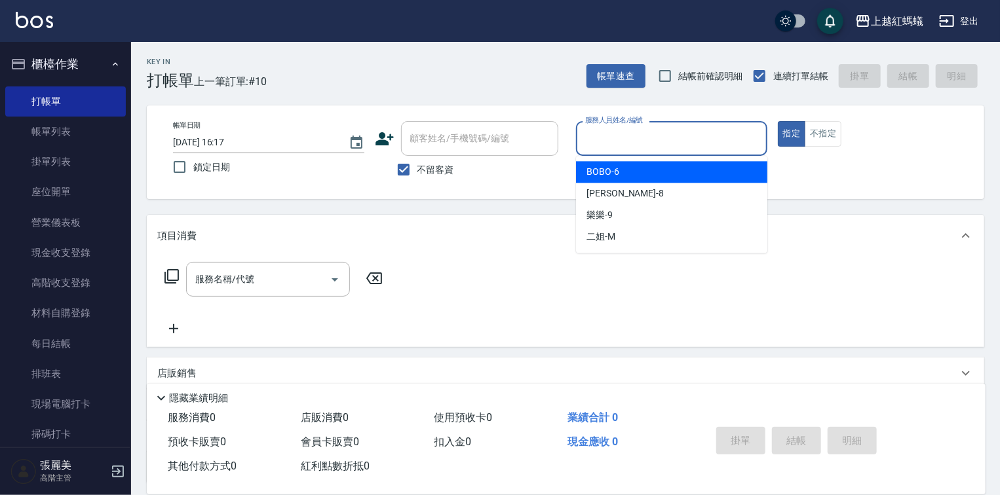
click at [707, 136] on input "服務人員姓名/編號" at bounding box center [672, 138] width 180 height 23
click at [679, 172] on div "BOBO -6" at bounding box center [671, 172] width 191 height 22
type input "BOBO-6"
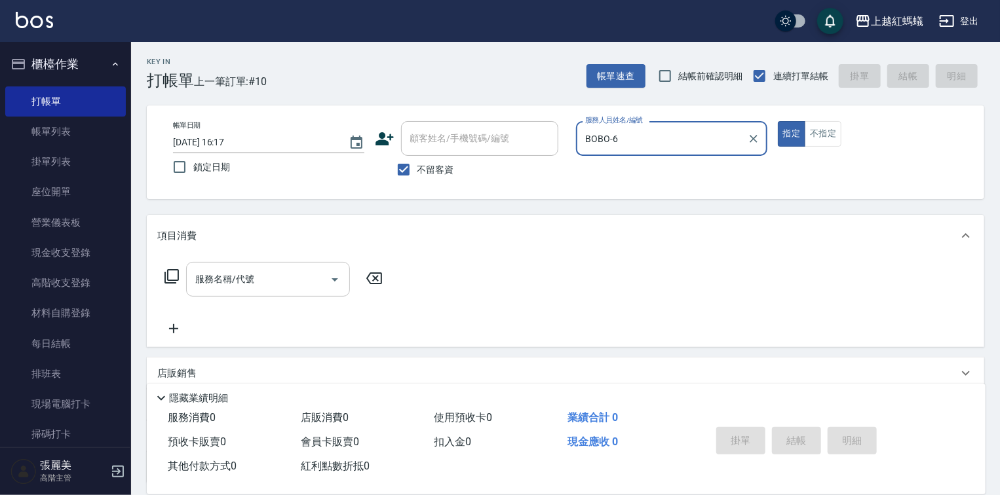
click at [311, 280] on input "服務名稱/代號" at bounding box center [258, 279] width 132 height 23
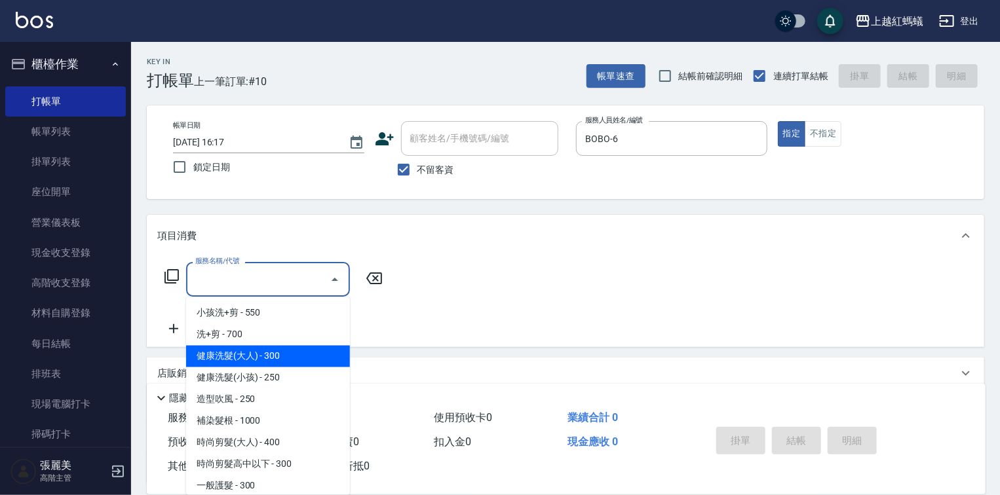
click at [304, 360] on span "健康洗髮(大人) - 300" at bounding box center [268, 357] width 164 height 22
type input "健康洗髮(大人)(201)"
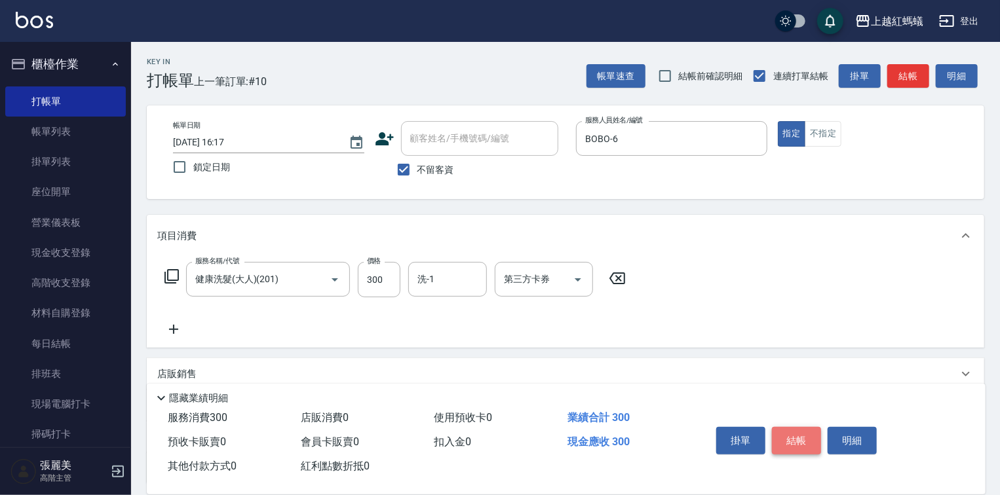
click at [793, 433] on button "結帳" at bounding box center [796, 441] width 49 height 28
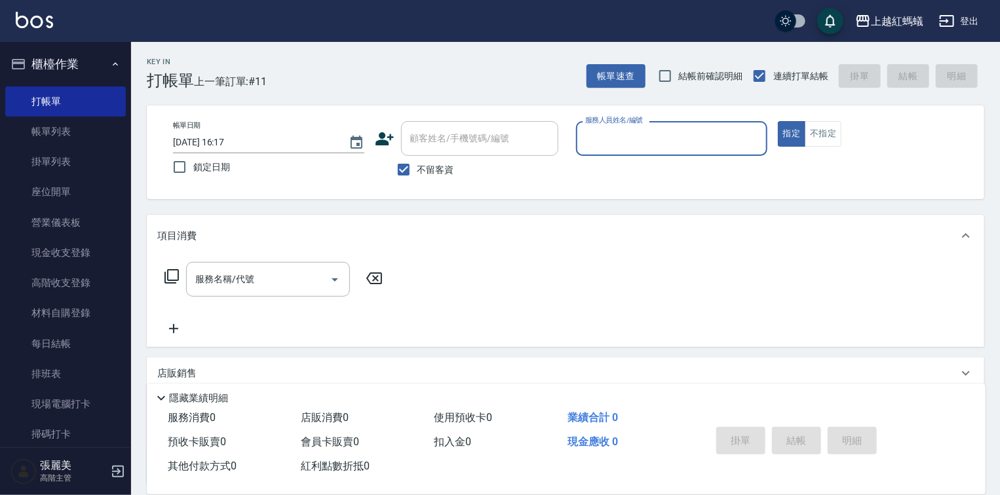
click at [611, 149] on input "服務人員姓名/編號" at bounding box center [672, 138] width 180 height 23
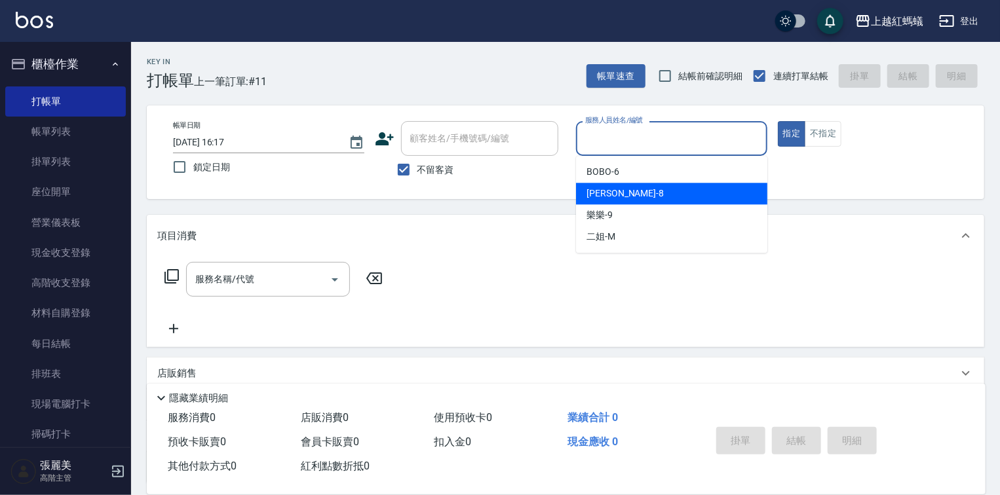
click at [615, 191] on div "[PERSON_NAME] -8" at bounding box center [671, 194] width 191 height 22
type input "[PERSON_NAME]-8"
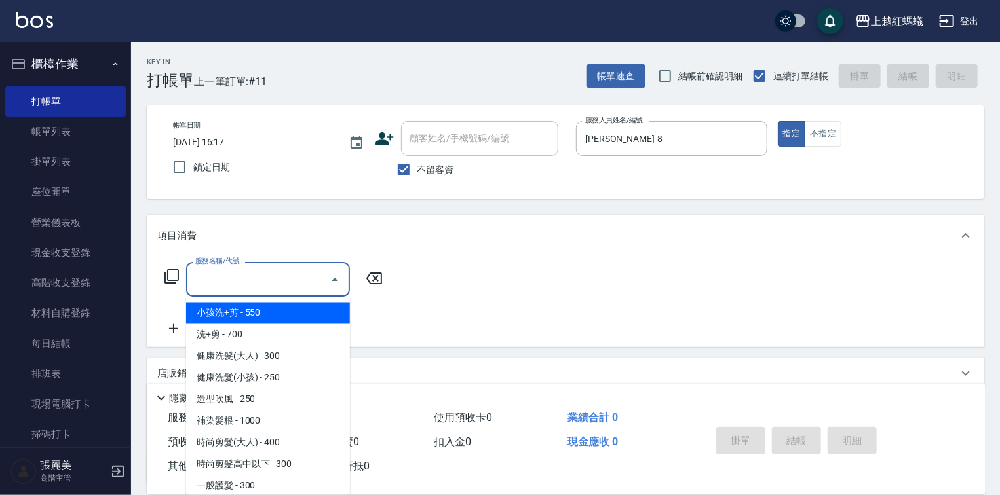
click at [295, 284] on input "服務名稱/代號" at bounding box center [258, 279] width 132 height 23
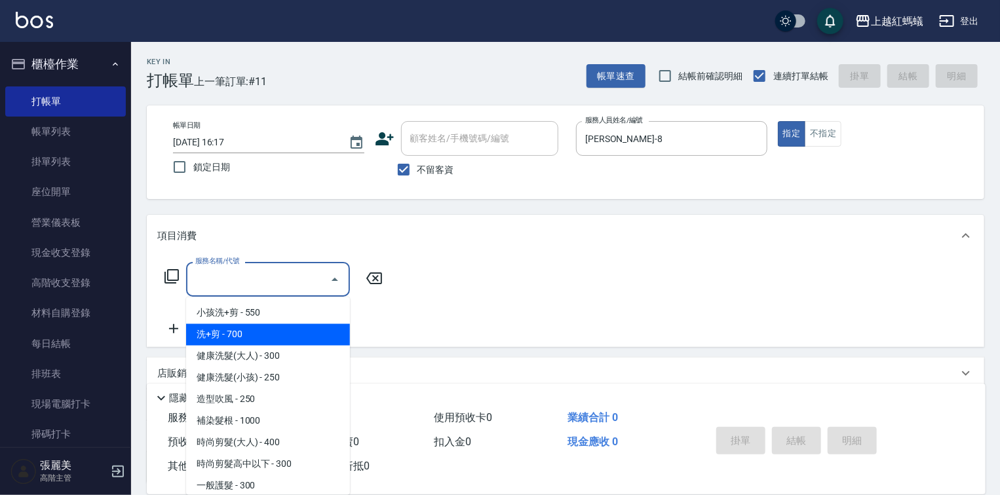
click at [244, 335] on span "洗+剪 - 700" at bounding box center [268, 335] width 164 height 22
type input "洗+剪(200)"
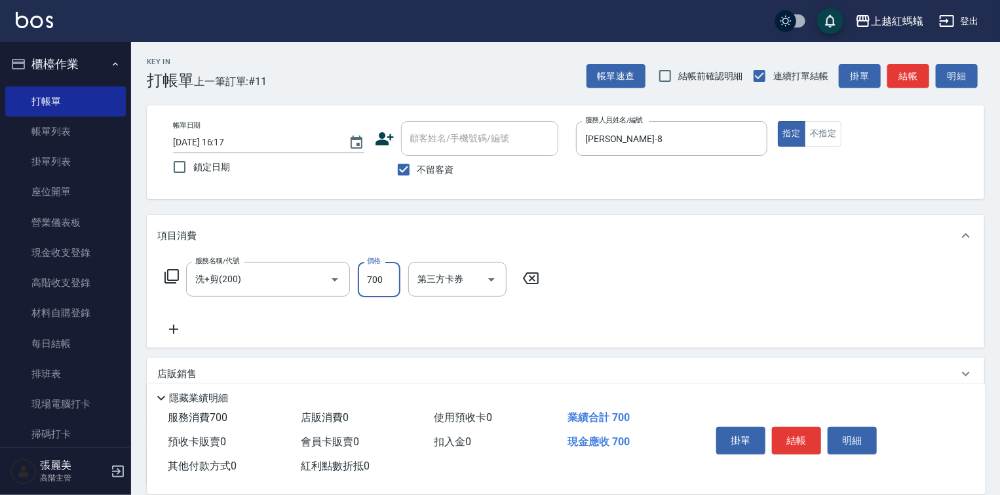
click at [385, 278] on input "700" at bounding box center [379, 279] width 43 height 35
type input "800"
click at [791, 427] on button "結帳" at bounding box center [796, 441] width 49 height 28
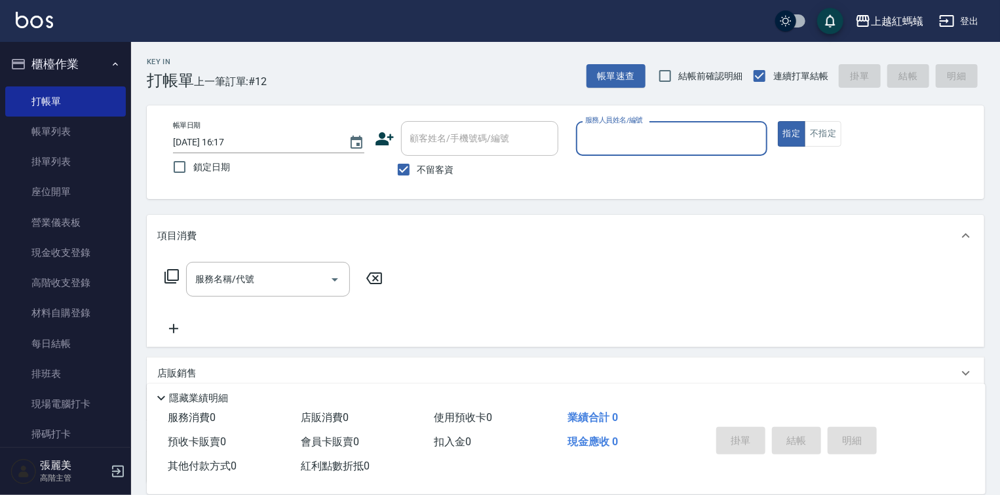
click at [624, 151] on div "服務人員姓名/編號" at bounding box center [671, 138] width 191 height 35
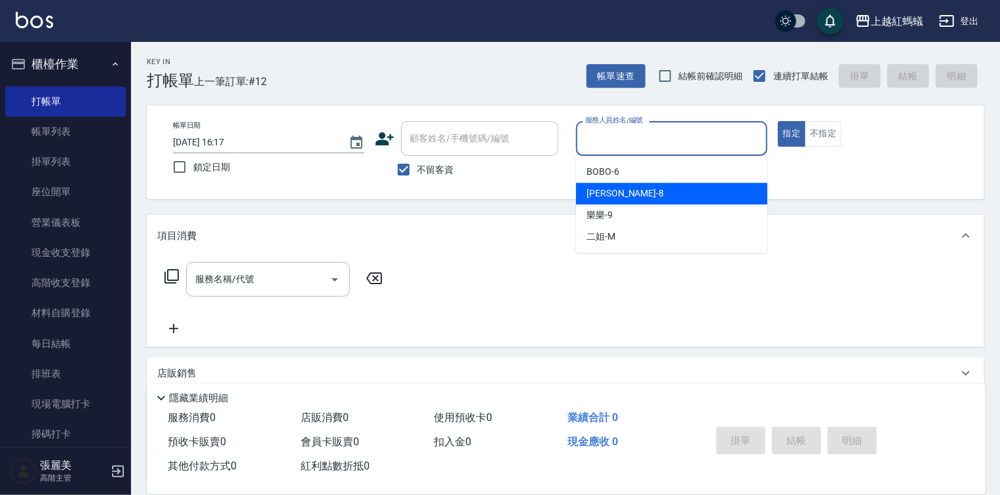
click at [594, 200] on span "[PERSON_NAME] -8" at bounding box center [624, 194] width 77 height 14
type input "[PERSON_NAME]-8"
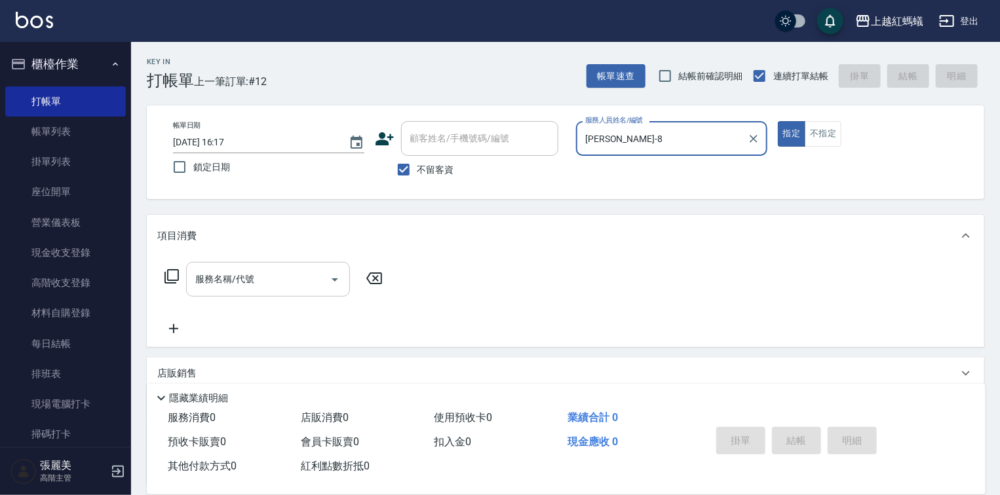
click at [253, 292] on div "服務名稱/代號" at bounding box center [268, 279] width 164 height 35
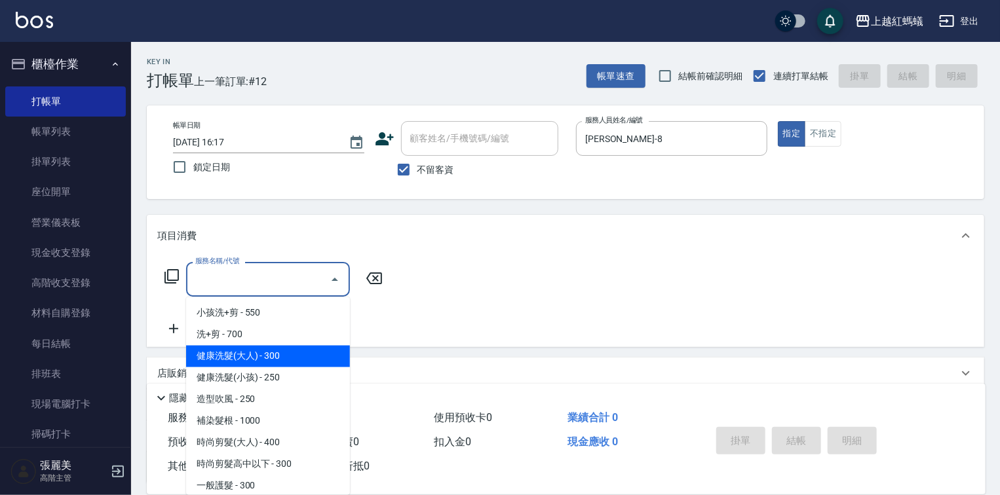
click at [292, 361] on span "健康洗髮(大人) - 300" at bounding box center [268, 357] width 164 height 22
type input "健康洗髮(大人)(201)"
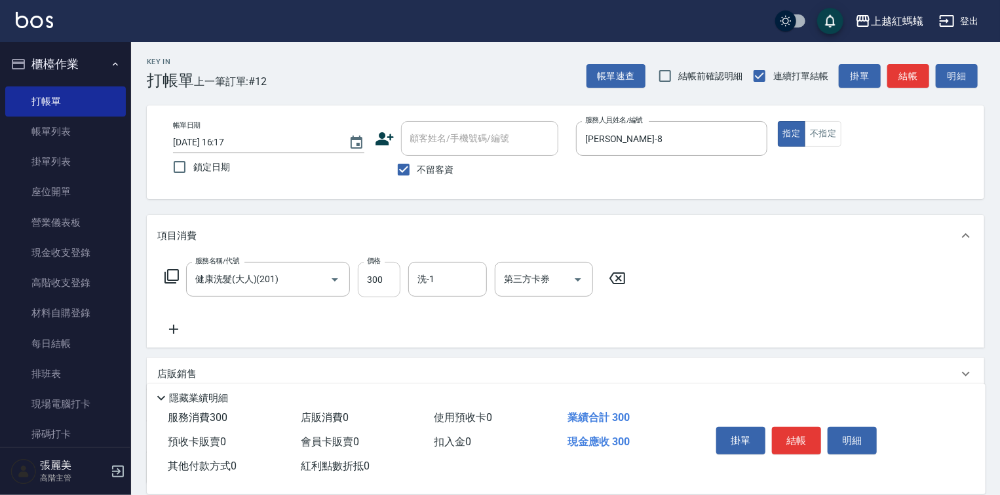
drag, startPoint x: 389, startPoint y: 257, endPoint x: 386, endPoint y: 284, distance: 26.3
click at [389, 259] on div "服務名稱/代號 健康洗髮(大人)(201) 服務名稱/代號 價格 300 價格 洗-1 洗-1 第三方卡券 第三方卡券" at bounding box center [565, 302] width 837 height 91
click at [386, 285] on input "300" at bounding box center [379, 279] width 43 height 35
type input "600"
click at [797, 434] on button "結帳" at bounding box center [796, 441] width 49 height 28
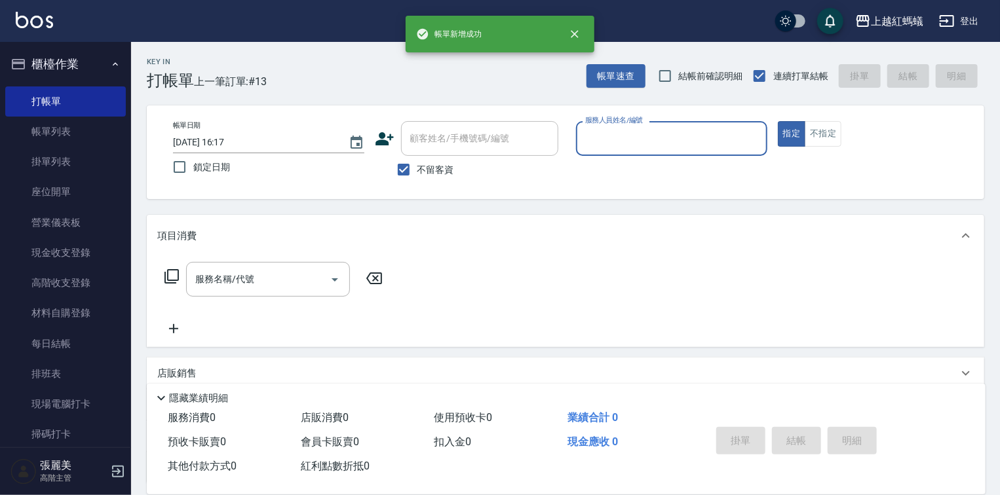
click at [684, 151] on div "服務人員姓名/編號" at bounding box center [671, 138] width 191 height 35
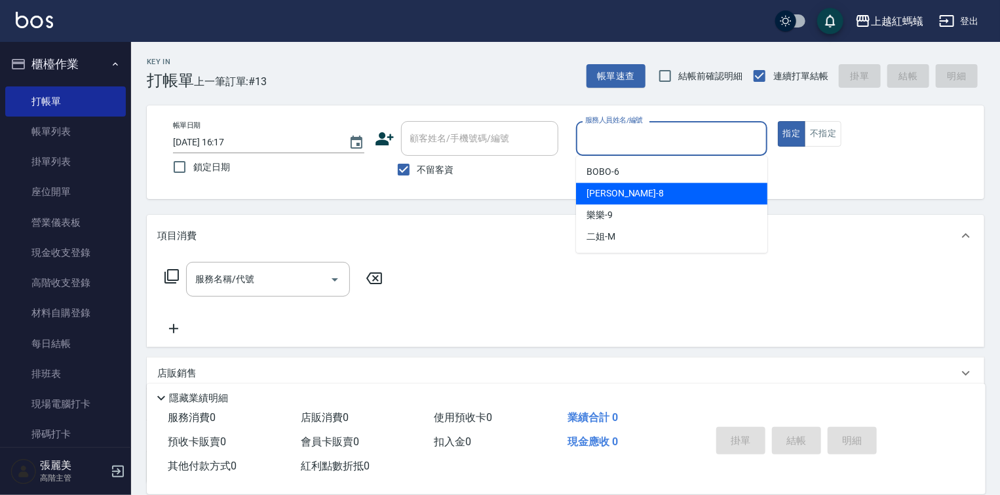
click at [643, 197] on div "[PERSON_NAME] -8" at bounding box center [671, 194] width 191 height 22
type input "[PERSON_NAME]-8"
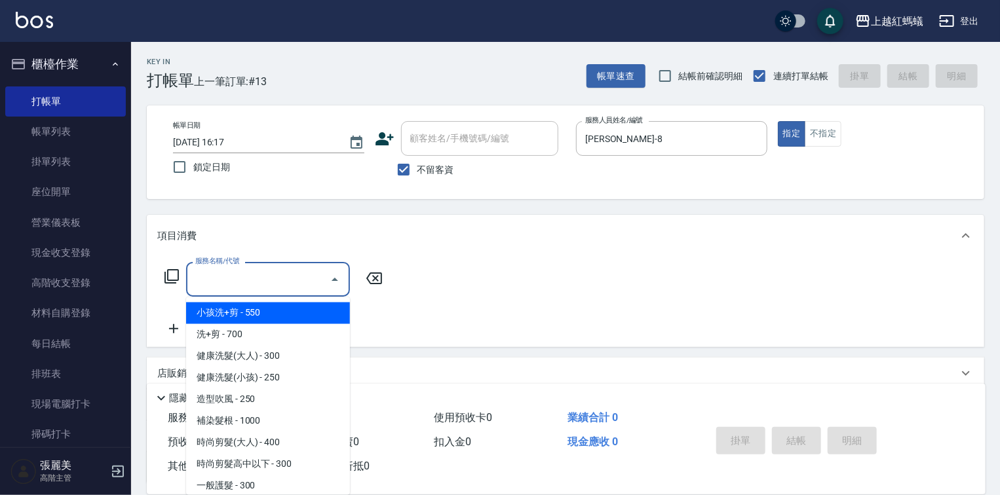
click at [238, 280] on input "服務名稱/代號" at bounding box center [258, 279] width 132 height 23
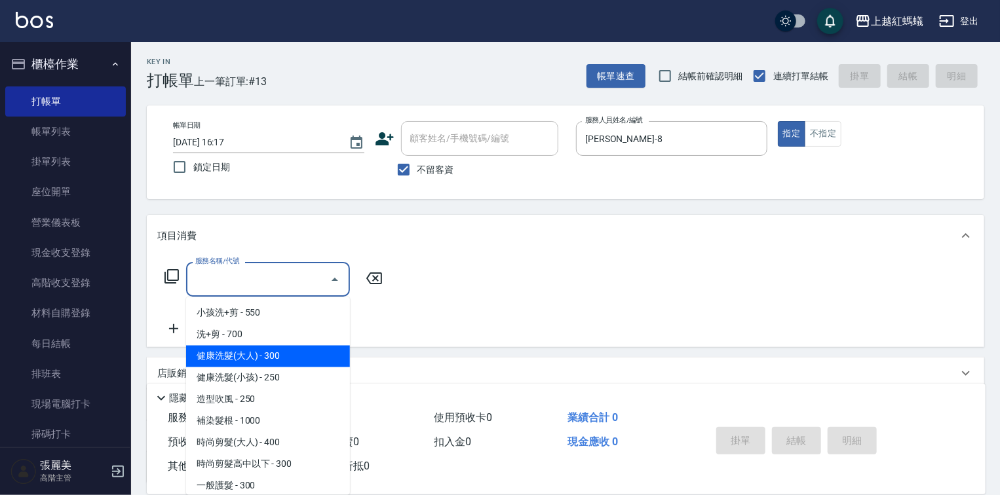
click at [294, 360] on span "健康洗髮(大人) - 300" at bounding box center [268, 357] width 164 height 22
type input "健康洗髮(大人)(201)"
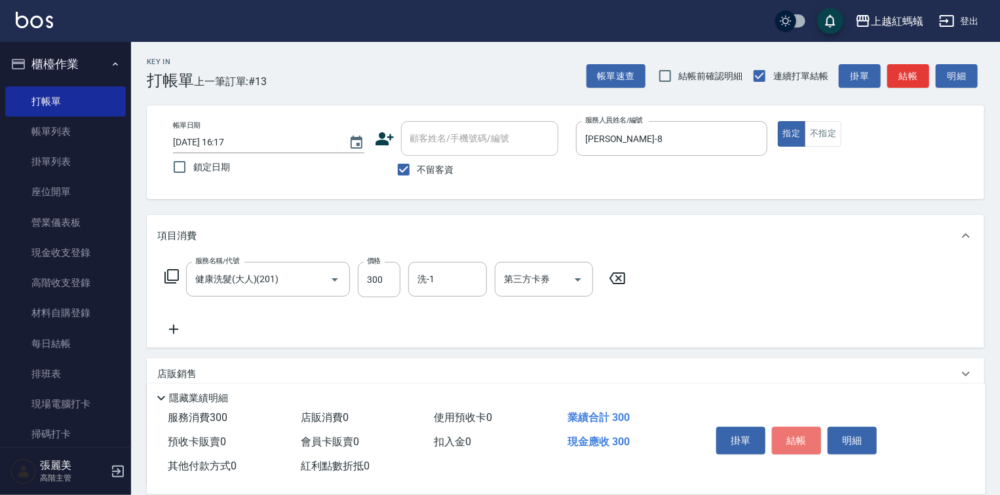
drag, startPoint x: 795, startPoint y: 444, endPoint x: 801, endPoint y: 426, distance: 19.5
click at [799, 435] on button "結帳" at bounding box center [796, 441] width 49 height 28
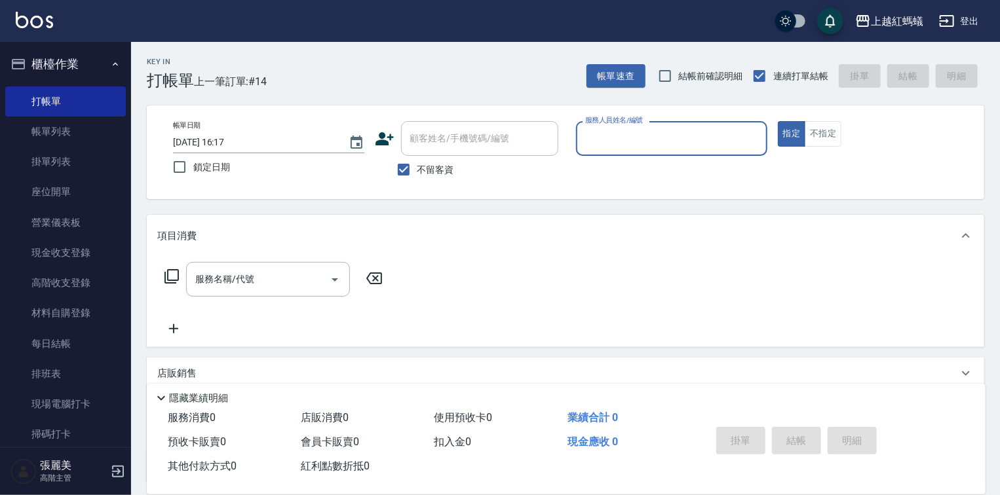
click at [648, 147] on input "服務人員姓名/編號" at bounding box center [672, 138] width 180 height 23
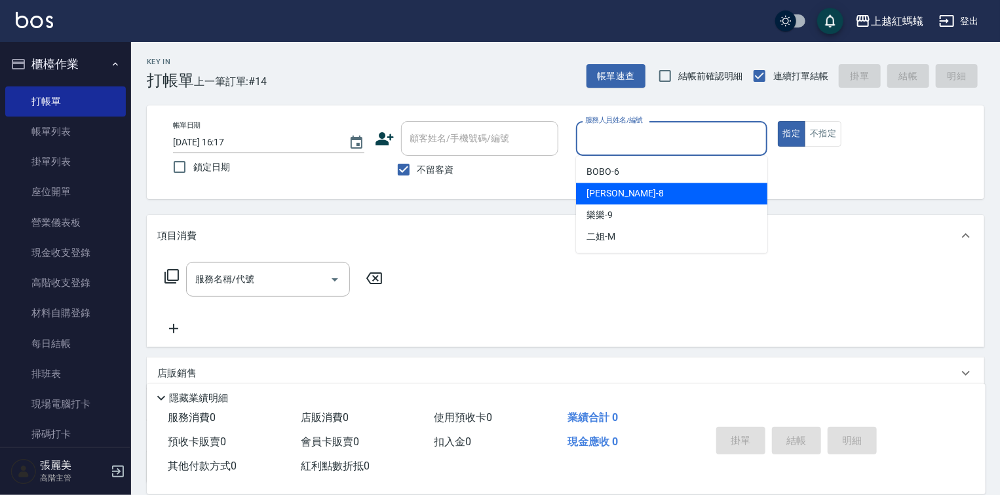
click at [629, 195] on div "[PERSON_NAME] -8" at bounding box center [671, 194] width 191 height 22
type input "[PERSON_NAME]-8"
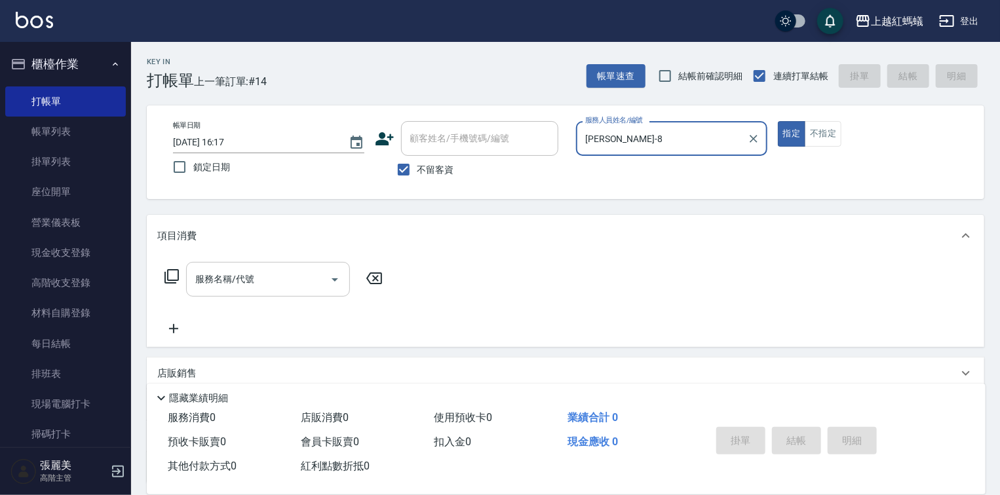
click at [238, 288] on input "服務名稱/代號" at bounding box center [258, 279] width 132 height 23
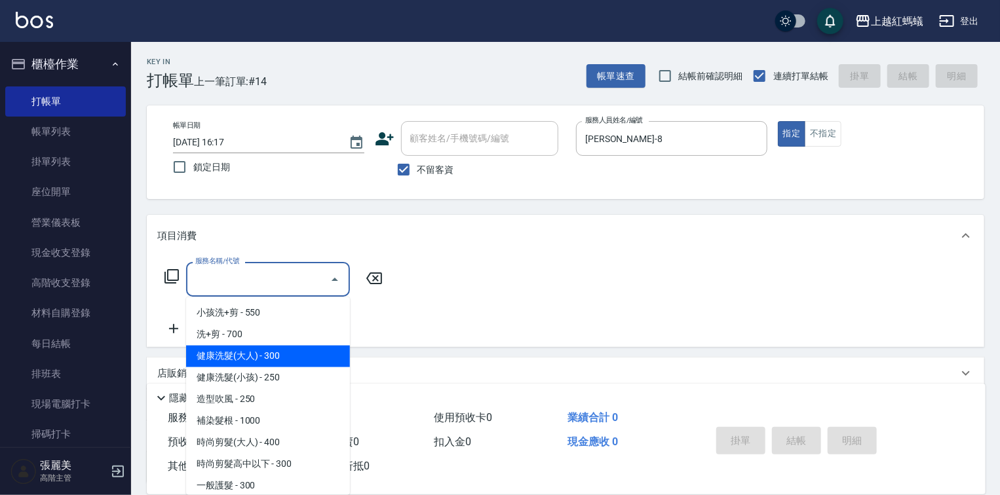
click at [313, 361] on span "健康洗髮(大人) - 300" at bounding box center [268, 357] width 164 height 22
type input "健康洗髮(大人)(201)"
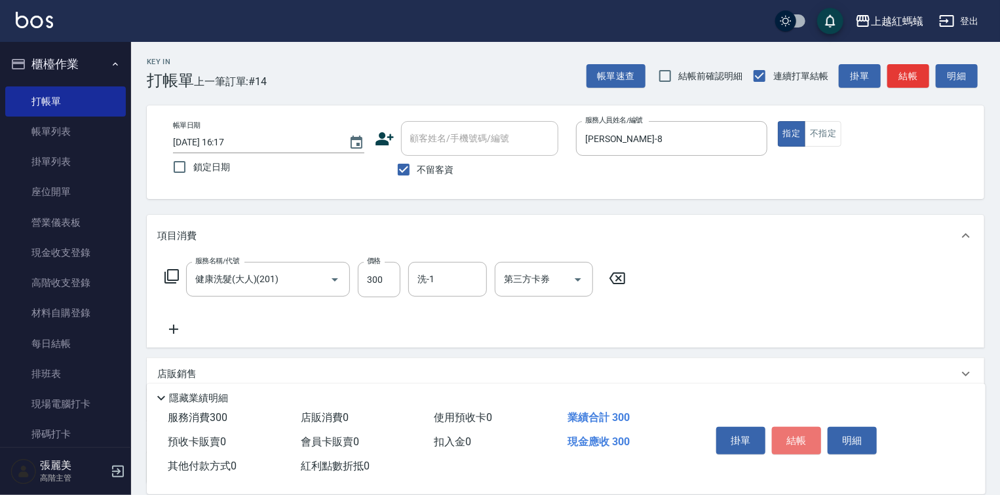
drag, startPoint x: 810, startPoint y: 432, endPoint x: 808, endPoint y: 417, distance: 15.1
click at [809, 432] on button "結帳" at bounding box center [796, 441] width 49 height 28
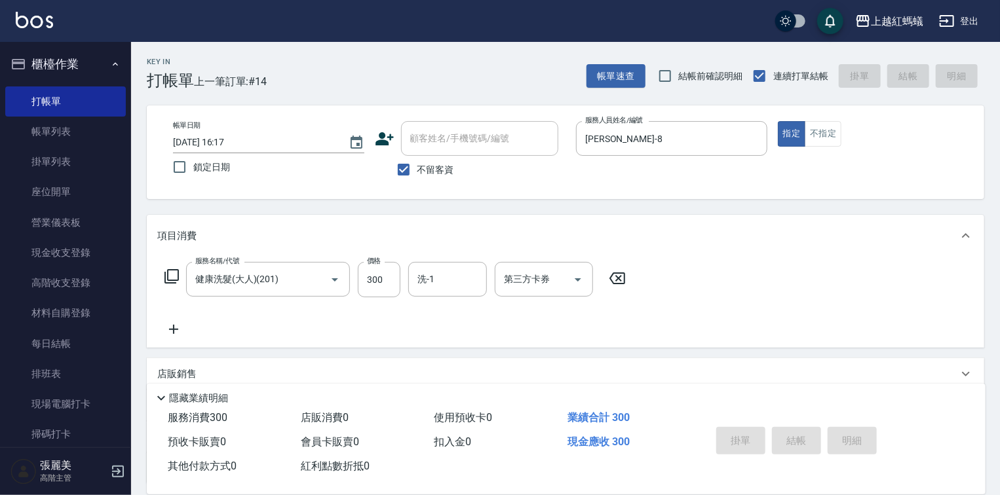
type input "[DATE] 16:18"
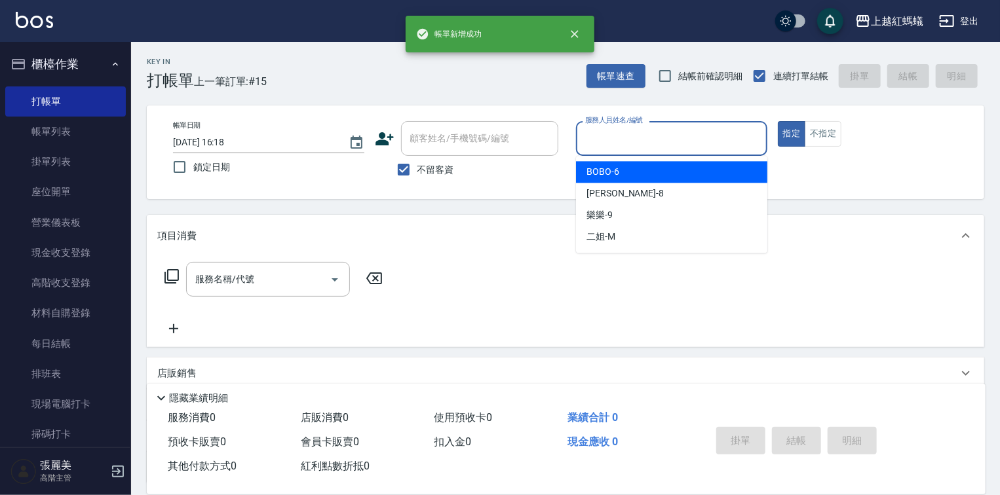
click at [640, 147] on input "服務人員姓名/編號" at bounding box center [672, 138] width 180 height 23
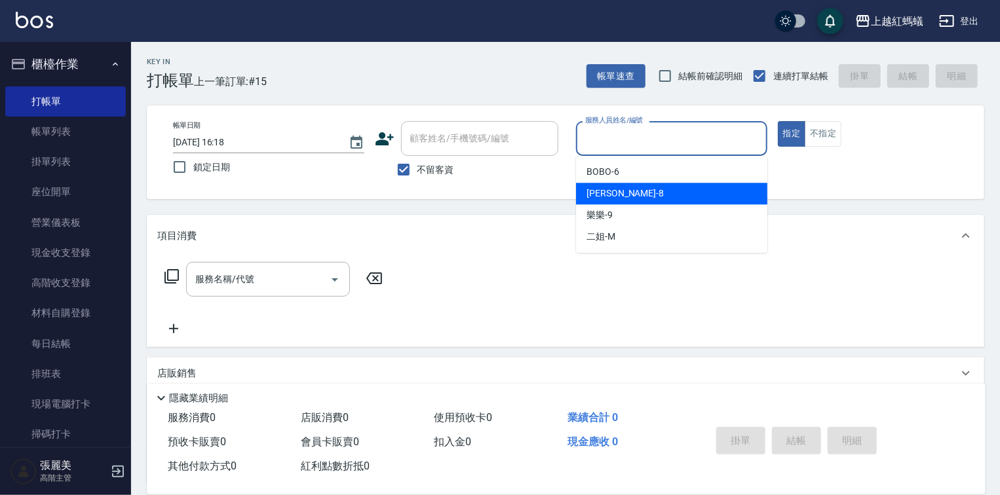
click at [632, 191] on div "[PERSON_NAME] -8" at bounding box center [671, 194] width 191 height 22
type input "[PERSON_NAME]-8"
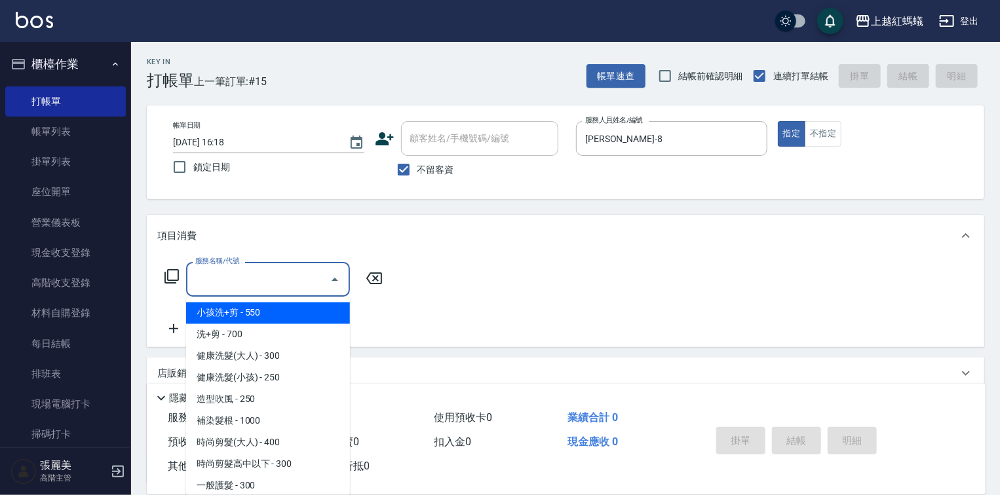
click at [257, 288] on input "服務名稱/代號" at bounding box center [258, 279] width 132 height 23
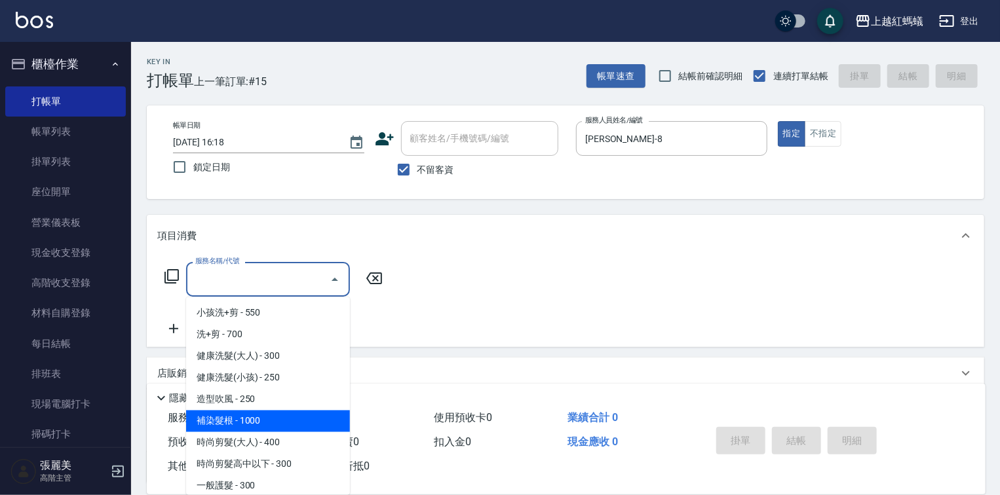
click at [240, 419] on span "補染髮根 - 1000" at bounding box center [268, 422] width 164 height 22
type input "補染髮根(204)"
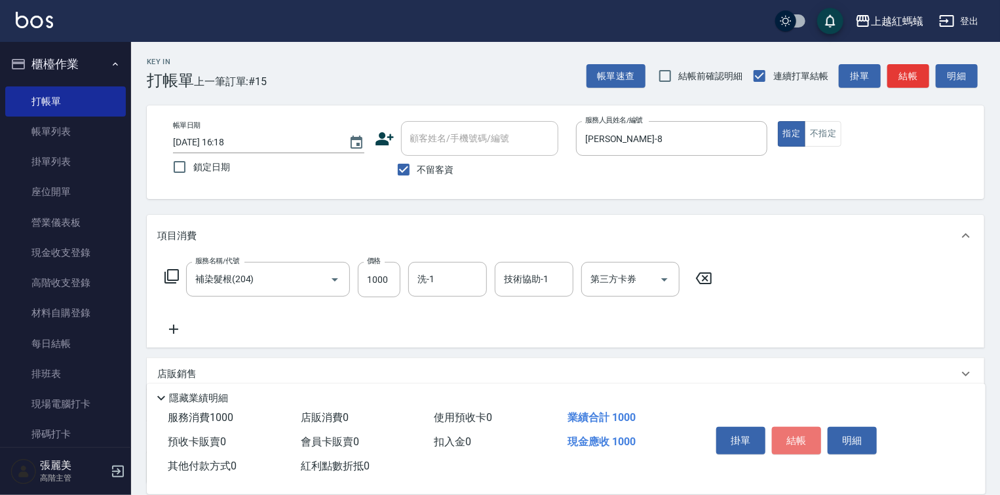
drag, startPoint x: 787, startPoint y: 439, endPoint x: 780, endPoint y: 403, distance: 36.6
click at [787, 437] on button "結帳" at bounding box center [796, 441] width 49 height 28
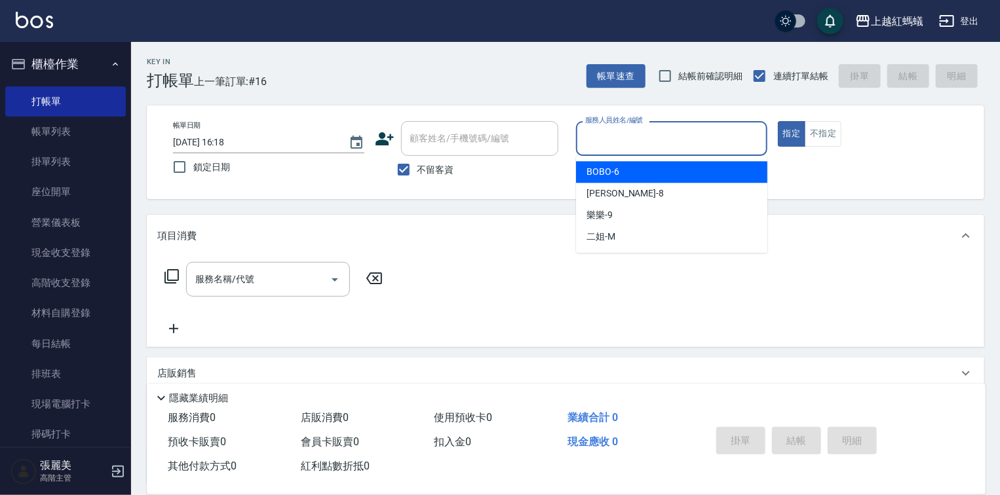
click at [630, 145] on input "服務人員姓名/編號" at bounding box center [672, 138] width 180 height 23
click at [626, 170] on div "BOBO -6" at bounding box center [671, 172] width 191 height 22
type input "BOBO-6"
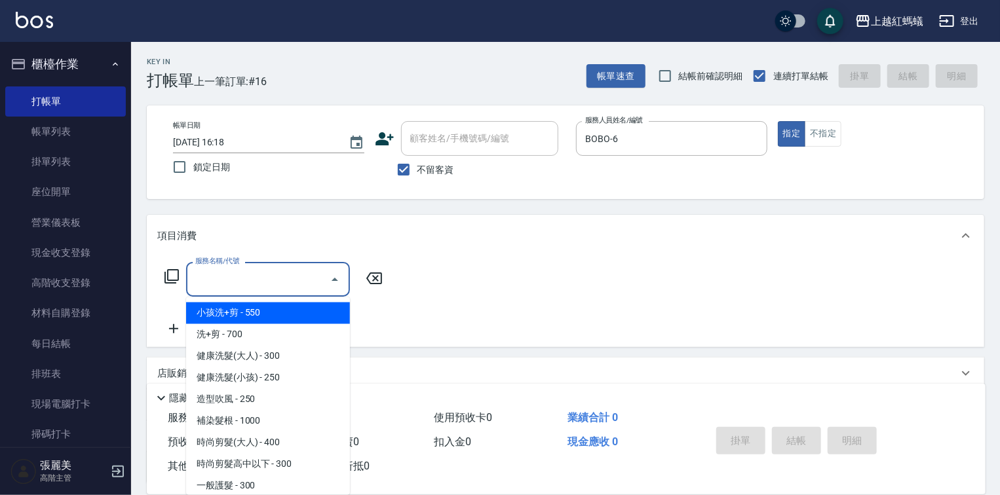
click at [268, 282] on input "服務名稱/代號" at bounding box center [258, 279] width 132 height 23
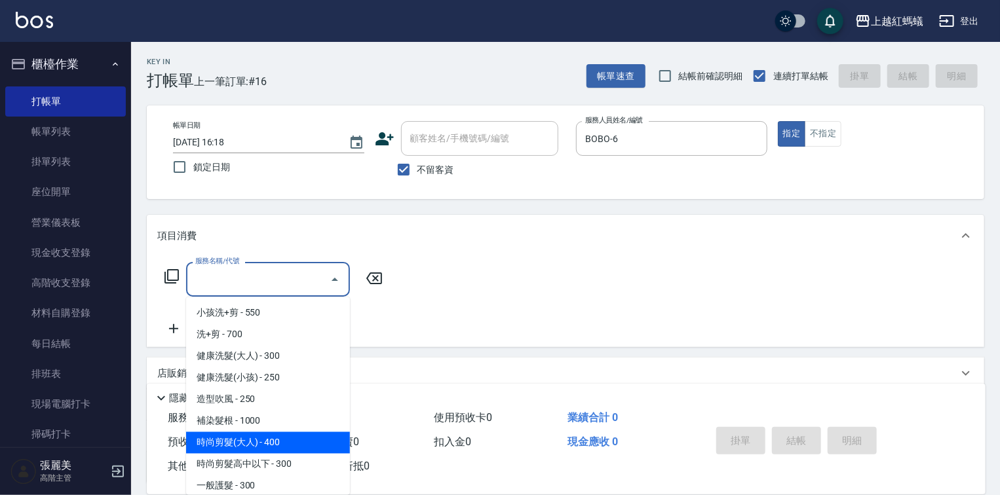
click at [272, 442] on span "時尚剪髮(大人) - 400" at bounding box center [268, 443] width 164 height 22
type input "時尚剪髮(大人)(301)"
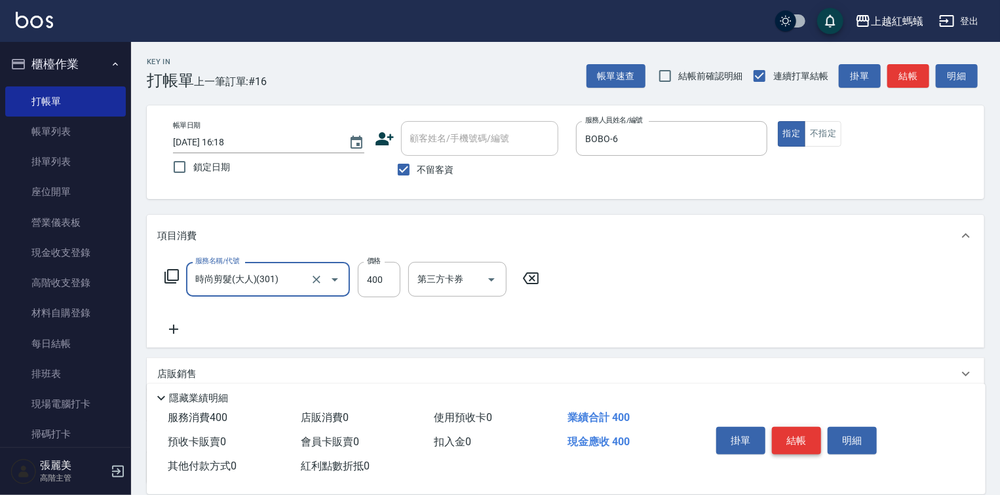
click at [799, 427] on button "結帳" at bounding box center [796, 441] width 49 height 28
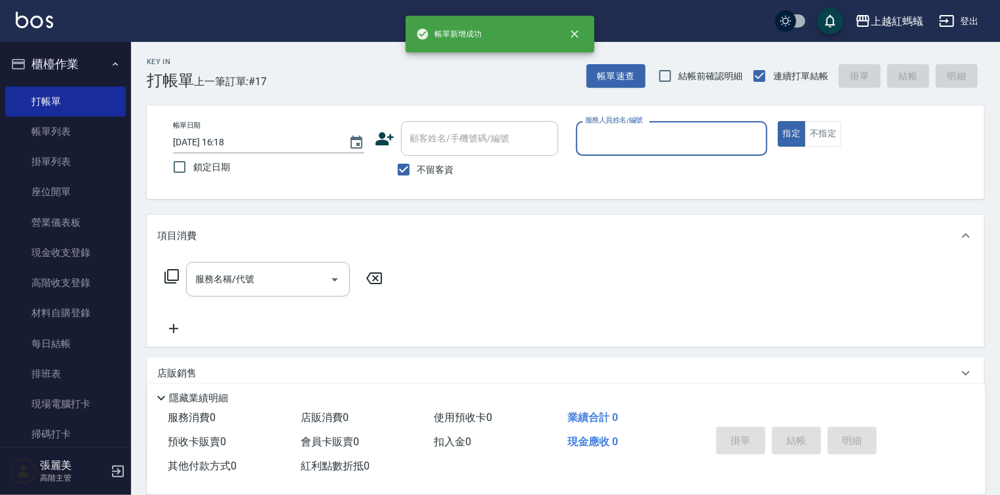
click at [622, 144] on input "服務人員姓名/編號" at bounding box center [672, 138] width 180 height 23
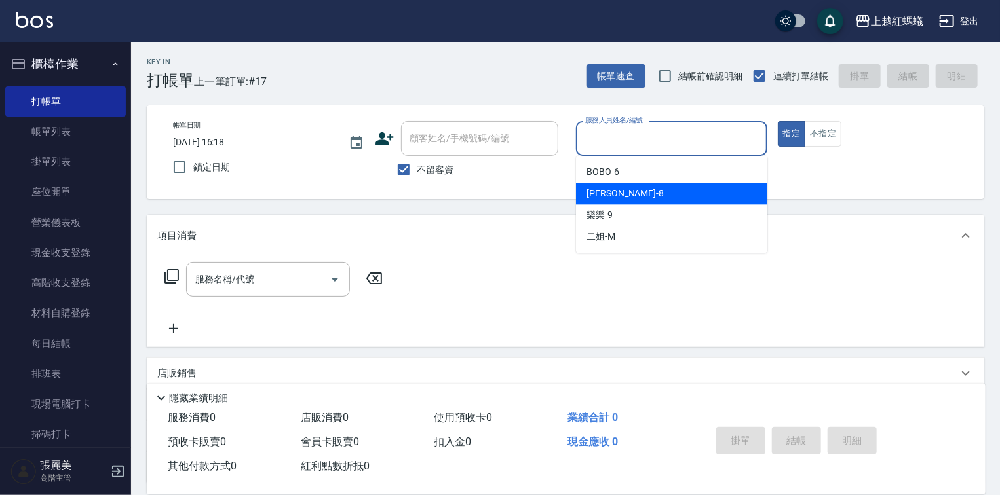
click at [632, 189] on div "[PERSON_NAME] -8" at bounding box center [671, 194] width 191 height 22
type input "[PERSON_NAME]-8"
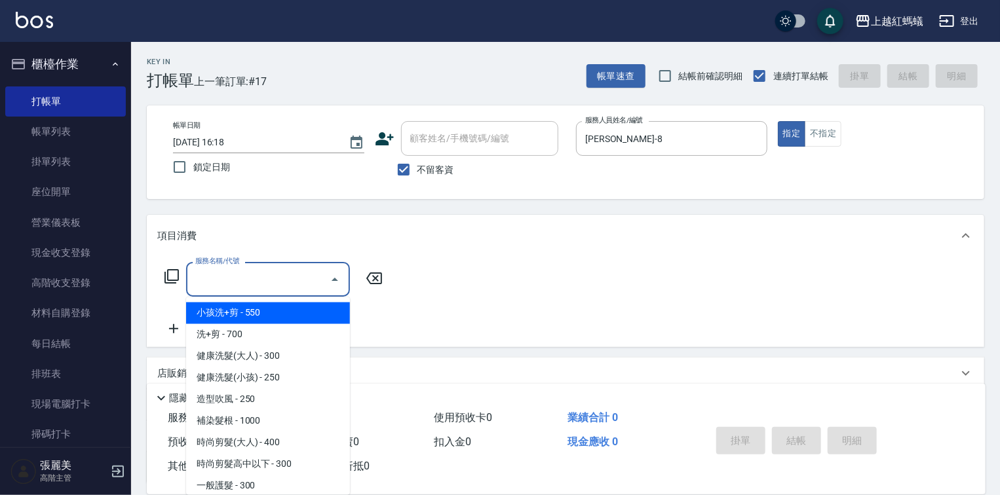
click at [299, 280] on input "服務名稱/代號" at bounding box center [258, 279] width 132 height 23
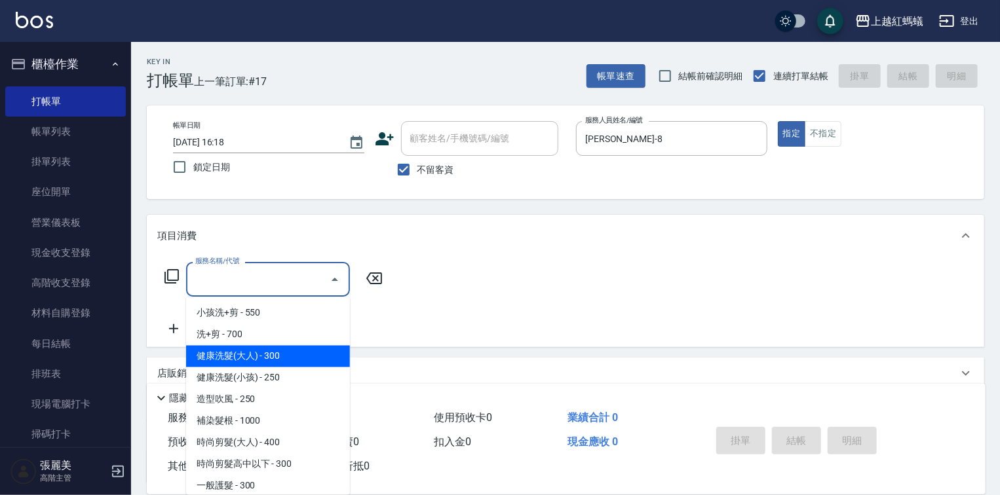
click at [308, 346] on span "健康洗髮(大人) - 300" at bounding box center [268, 357] width 164 height 22
type input "健康洗髮(大人)(201)"
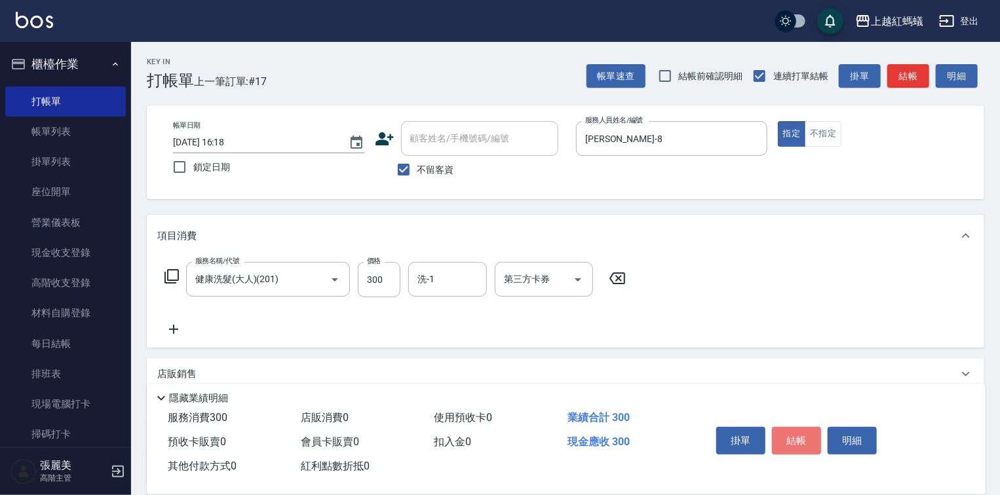
click at [791, 434] on button "結帳" at bounding box center [796, 441] width 49 height 28
